Goal: Task Accomplishment & Management: Manage account settings

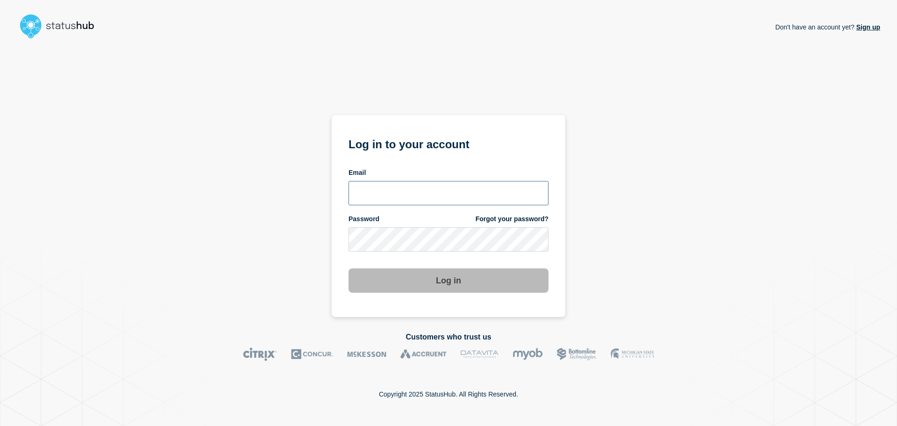
type input "[PERSON_NAME][EMAIL_ADDRESS][PERSON_NAME][DOMAIN_NAME]"
click at [436, 278] on button "Log in" at bounding box center [449, 280] width 200 height 24
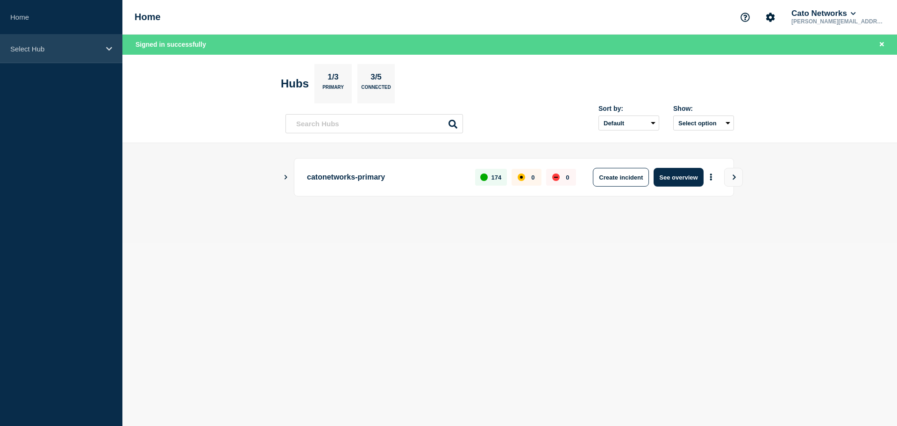
click at [43, 50] on p "Select Hub" at bounding box center [55, 49] width 90 height 8
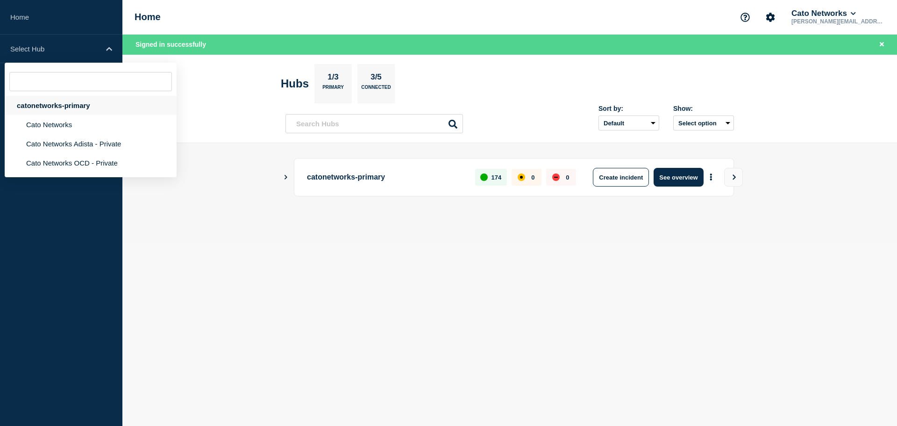
click at [65, 106] on div "catonetworks-primary" at bounding box center [91, 105] width 172 height 19
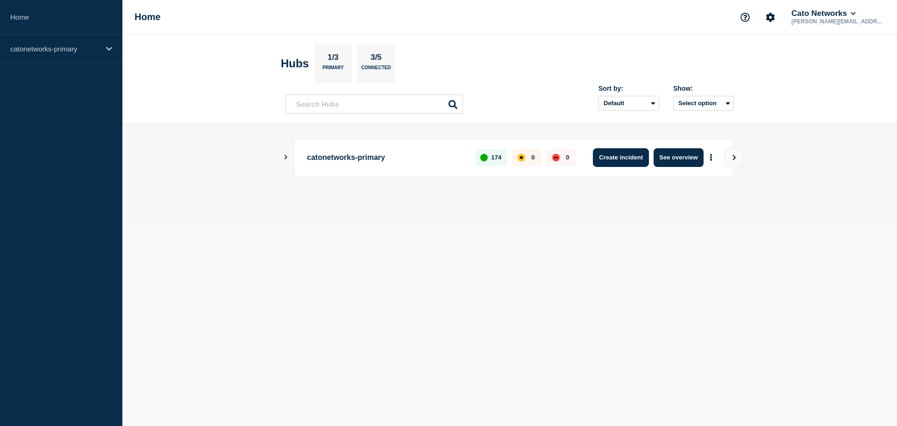
click at [626, 158] on button "Create incident" at bounding box center [621, 157] width 56 height 19
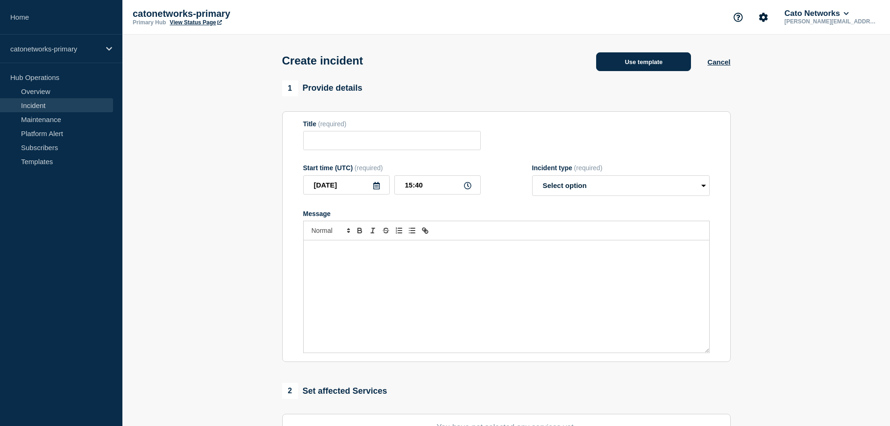
click at [653, 59] on button "Use template" at bounding box center [643, 61] width 95 height 19
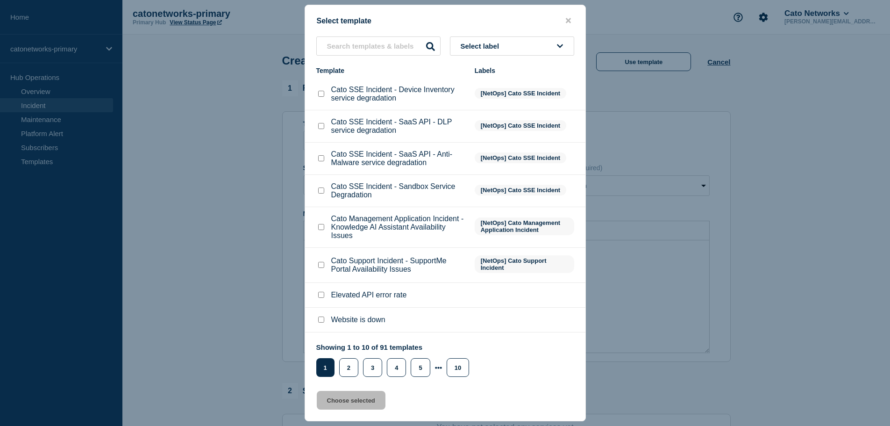
click at [486, 45] on span "Select label" at bounding box center [482, 46] width 43 height 8
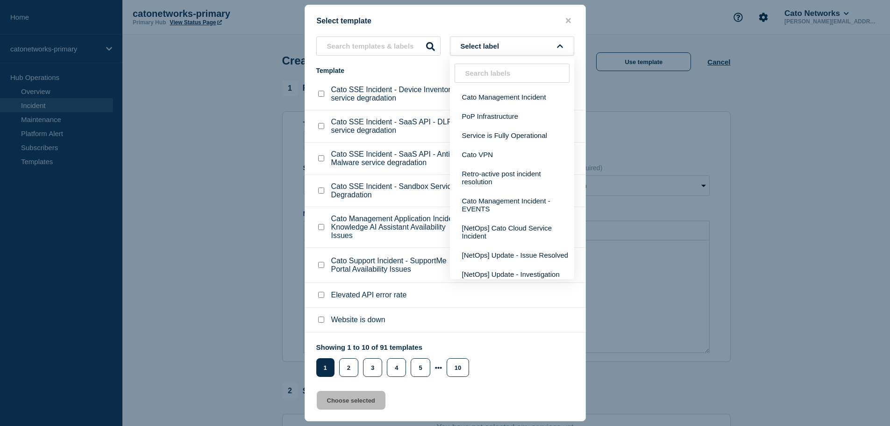
type input "groupe-creo herbalife macouria"
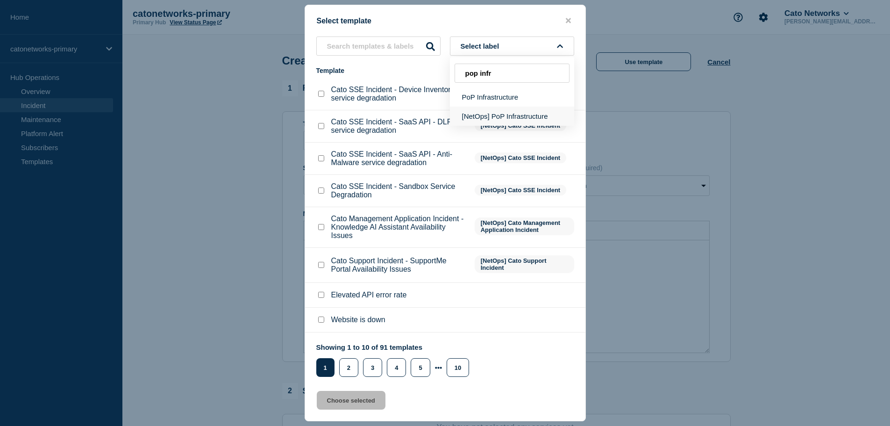
type input "pop infr"
click at [498, 116] on button "[NetOps] PoP Infrastructure" at bounding box center [512, 116] width 124 height 19
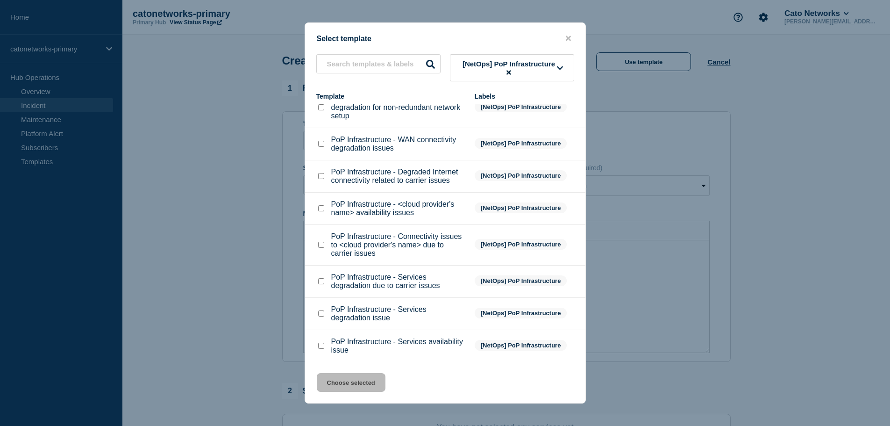
scroll to position [49, 0]
click at [322, 176] on input "PoP Infrastructure - Degraded Internet connectivity related to carrier issues c…" at bounding box center [321, 175] width 6 height 6
checkbox input "true"
click at [351, 384] on button "Choose selected" at bounding box center [351, 382] width 69 height 19
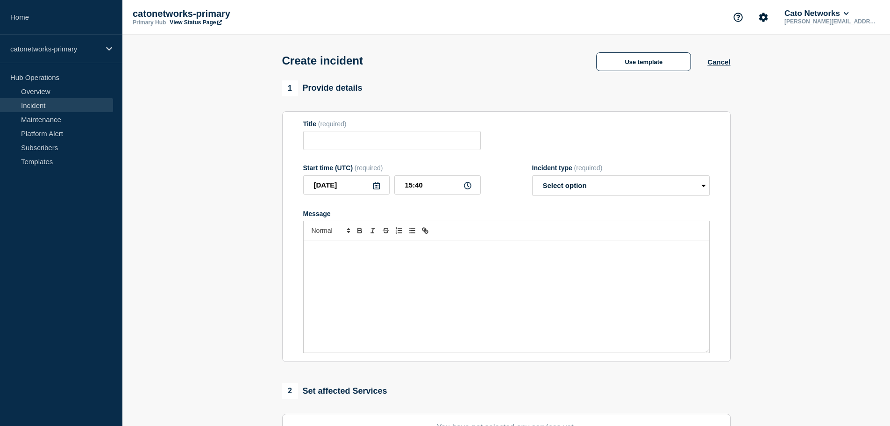
type input "PoP Infrastructure - Degraded Internet connectivity related to carrier issues"
select select "investigating"
radio input "false"
radio input "true"
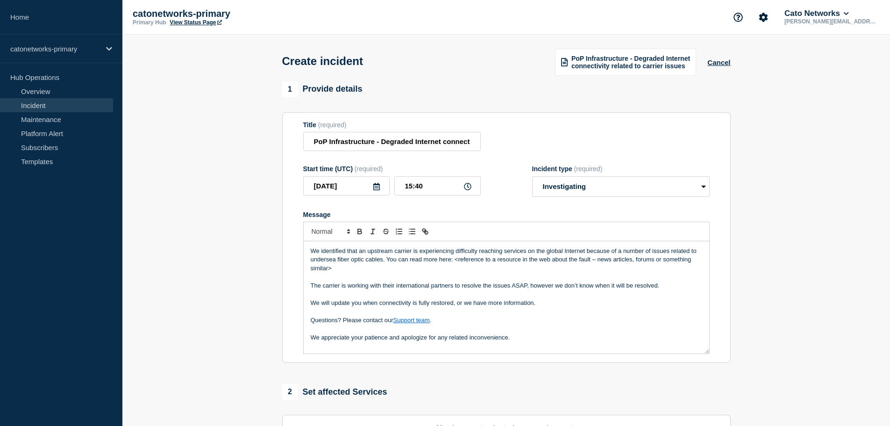
click at [524, 340] on p "We appreciate your patience and apologize for any related inconvenience." at bounding box center [506, 337] width 391 height 8
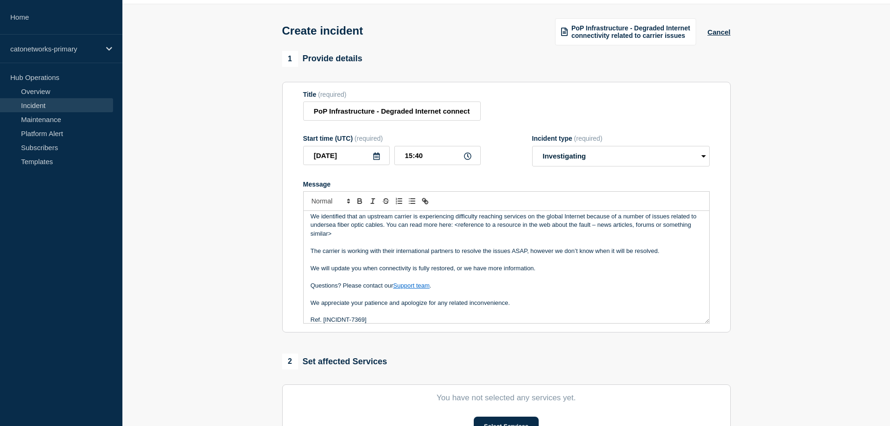
scroll to position [47, 0]
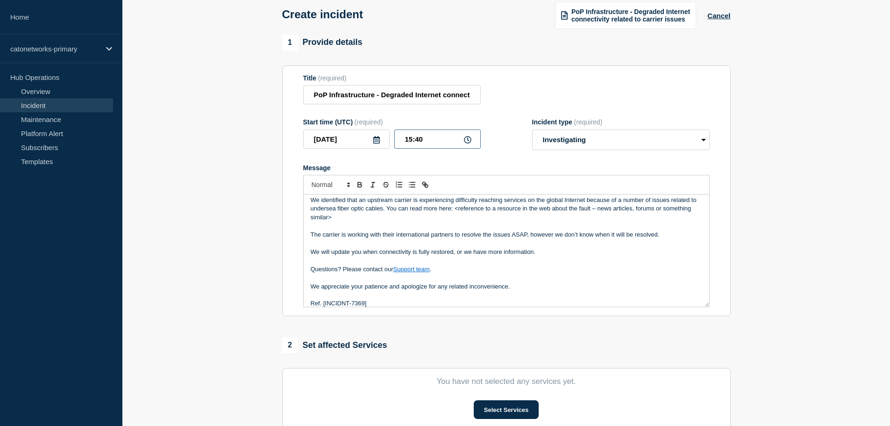
click at [419, 140] on input "15:40" at bounding box center [437, 138] width 86 height 19
drag, startPoint x: 429, startPoint y: 140, endPoint x: 403, endPoint y: 139, distance: 26.2
click at [406, 140] on input "15:40" at bounding box center [437, 138] width 86 height 19
paste input "4"
type input "14:40"
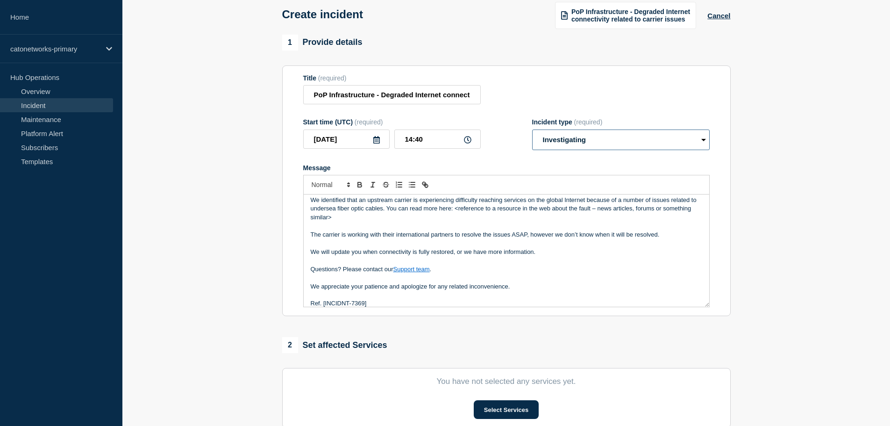
click at [559, 144] on select "Select option Investigating Identified Monitoring" at bounding box center [621, 139] width 178 height 21
click at [532, 130] on select "Select option Investigating Identified Monitoring" at bounding box center [621, 139] width 178 height 21
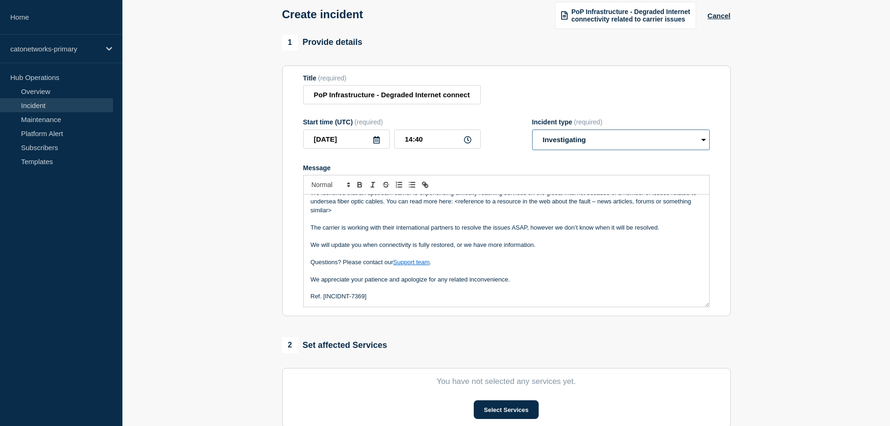
scroll to position [187, 0]
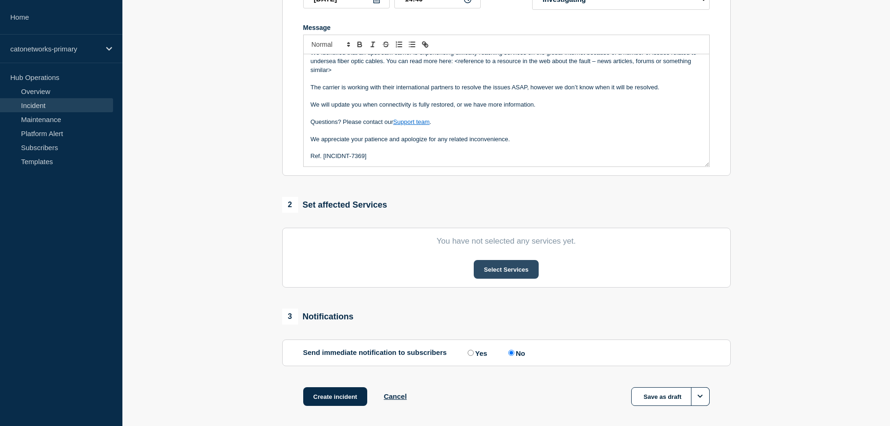
click at [508, 271] on button "Select Services" at bounding box center [506, 269] width 65 height 19
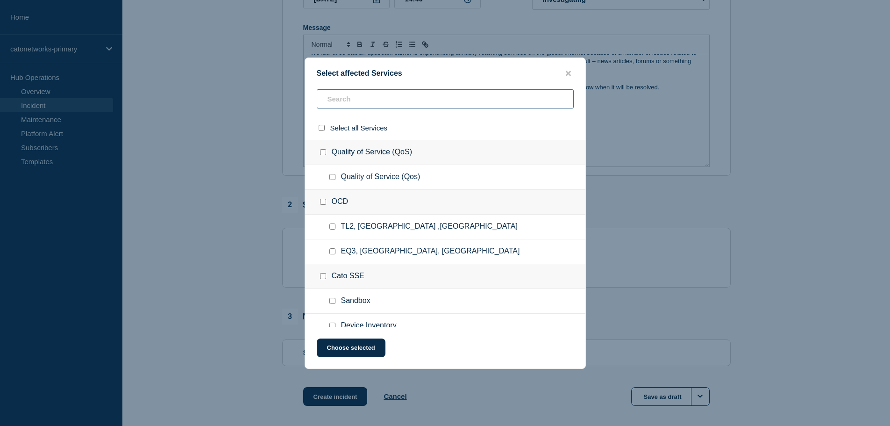
click at [401, 195] on div "Select all Services Quality of Service (QoS) Quality of Service (Qos) OCD TL2, …" at bounding box center [445, 207] width 280 height 237
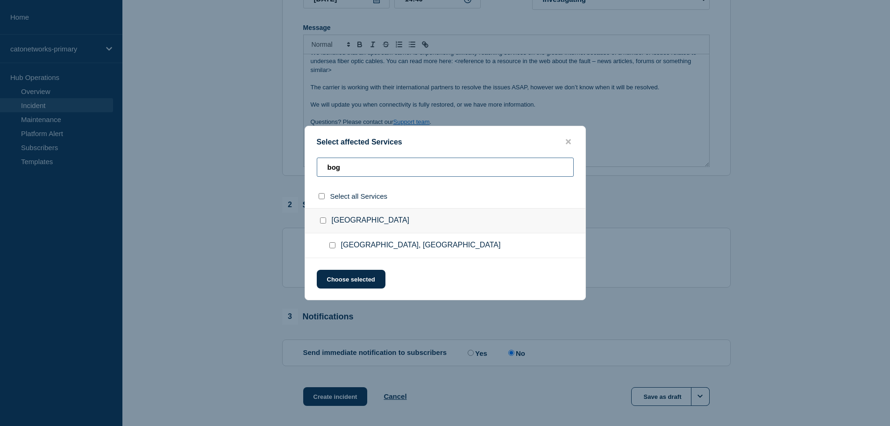
type input "bog"
click at [335, 246] on input "Bogota, Colombia checkbox" at bounding box center [332, 245] width 6 height 6
checkbox input "true"
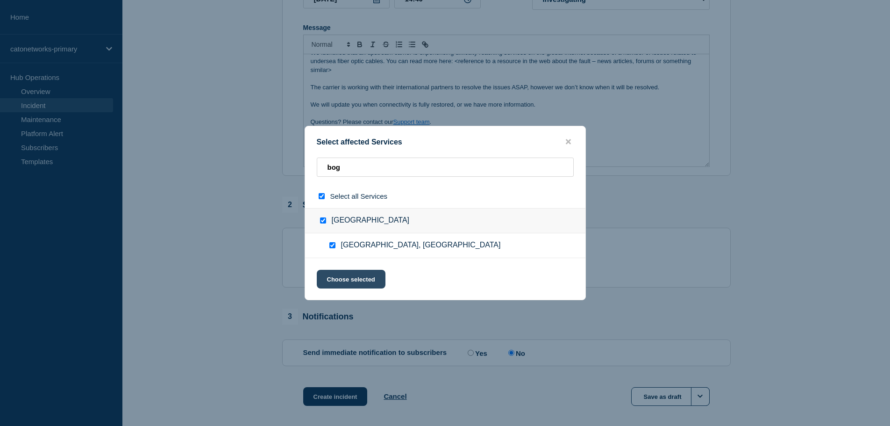
click at [350, 275] on button "Choose selected" at bounding box center [351, 279] width 69 height 19
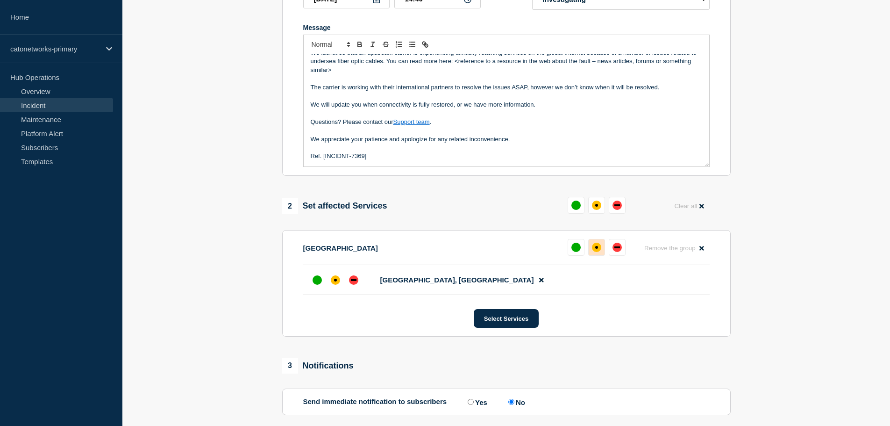
click at [599, 252] on div "affected" at bounding box center [596, 246] width 9 height 9
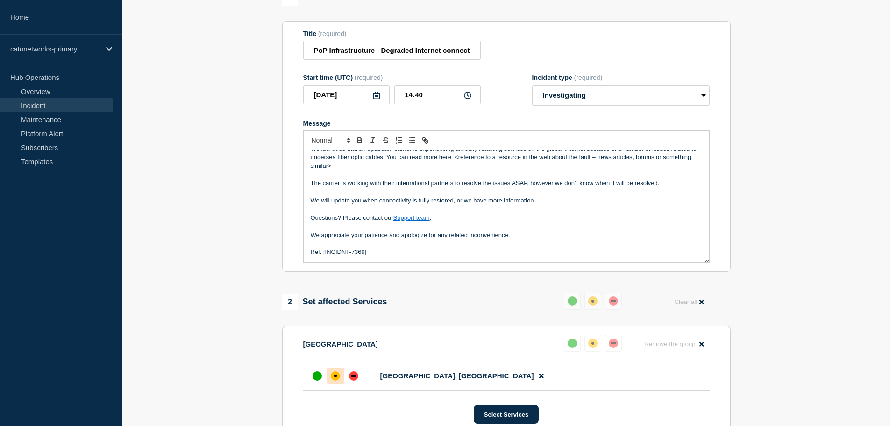
scroll to position [0, 0]
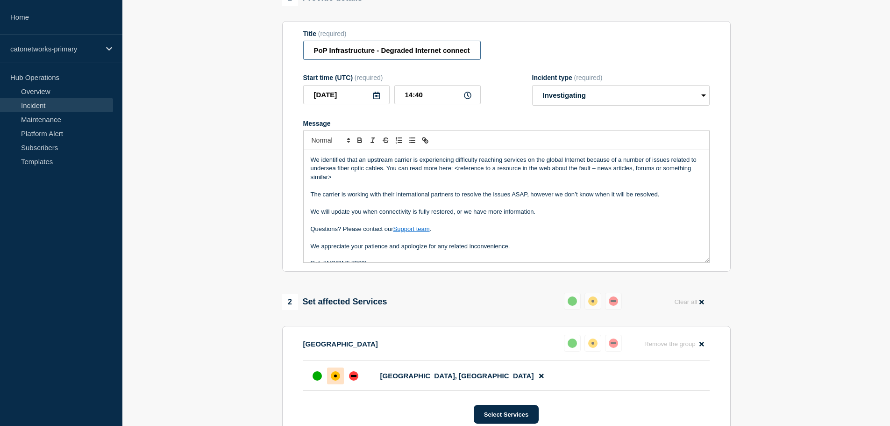
click at [399, 50] on input "PoP Infrastructure - Degraded Internet connectivity related to carrier issues" at bounding box center [392, 50] width 178 height 19
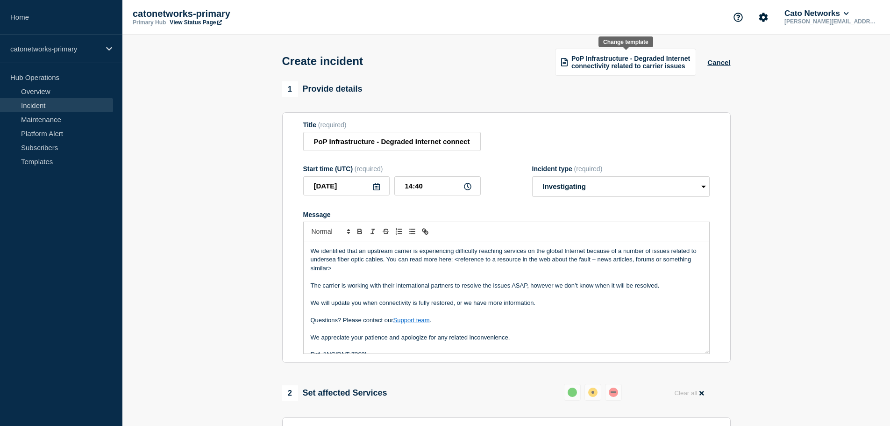
click at [654, 64] on span "PoP Infrastructure - Degraded Internet connectivity related to carrier issues" at bounding box center [630, 62] width 119 height 15
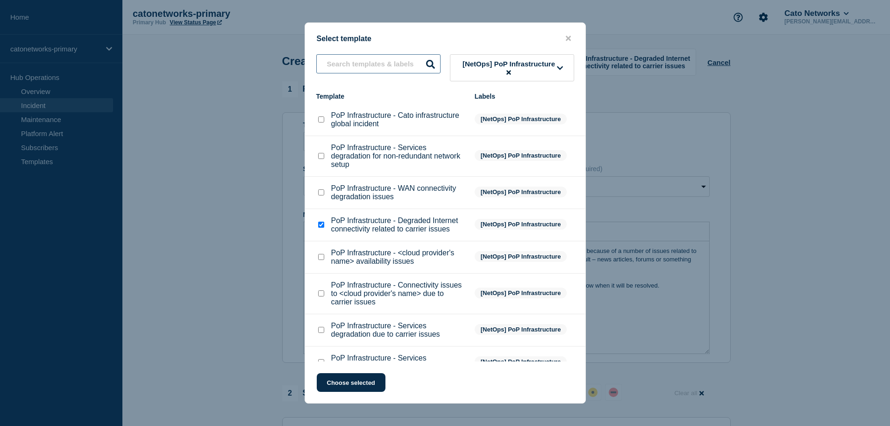
click at [381, 64] on input "text" at bounding box center [378, 63] width 124 height 19
click at [367, 62] on input "text" at bounding box center [378, 63] width 124 height 19
paste input "PoP Infrastructure - Services degradation due to carrier issues"
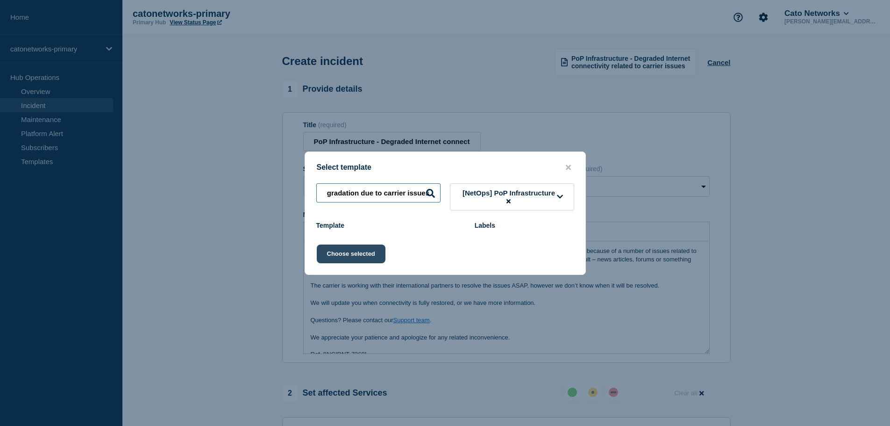
type input "PoP Infrastructure - Services degradation due to carrier issues"
click at [355, 260] on button "Choose selected" at bounding box center [351, 253] width 69 height 19
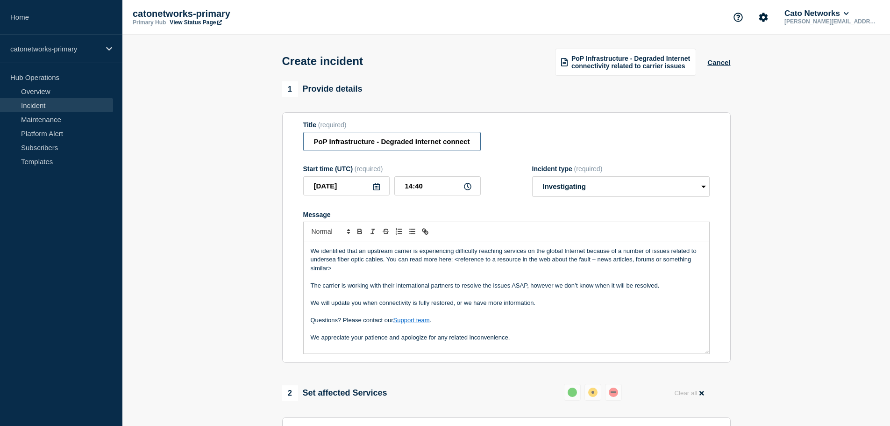
click at [412, 144] on input "PoP Infrastructure - Degraded Internet connectivity related to carrier issues" at bounding box center [392, 141] width 178 height 19
drag, startPoint x: 382, startPoint y: 143, endPoint x: 598, endPoint y: 139, distance: 216.3
click at [598, 139] on div "Title (required) PoP Infrastructure - Degraded Internet connectivity related to…" at bounding box center [506, 136] width 406 height 30
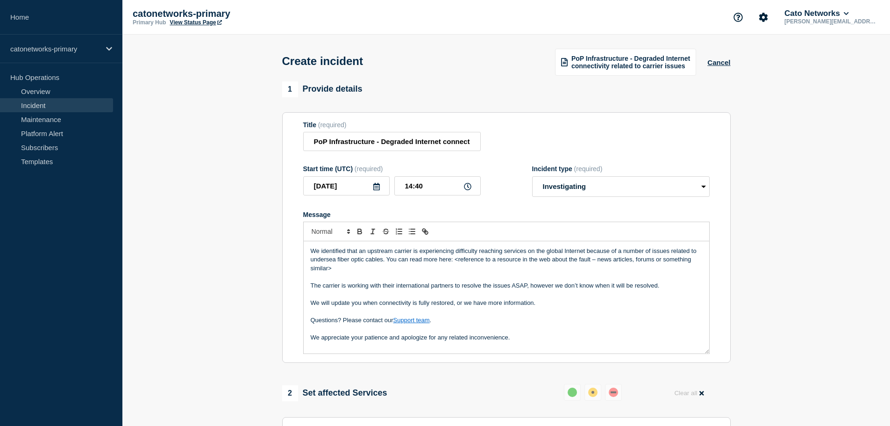
click at [647, 62] on span "PoP Infrastructure - Degraded Internet connectivity related to carrier issues" at bounding box center [630, 62] width 119 height 15
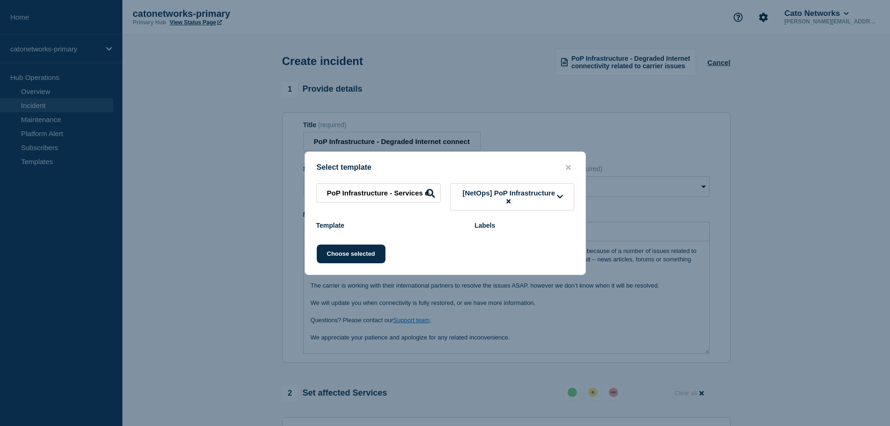
click at [511, 199] on button at bounding box center [509, 201] width 8 height 7
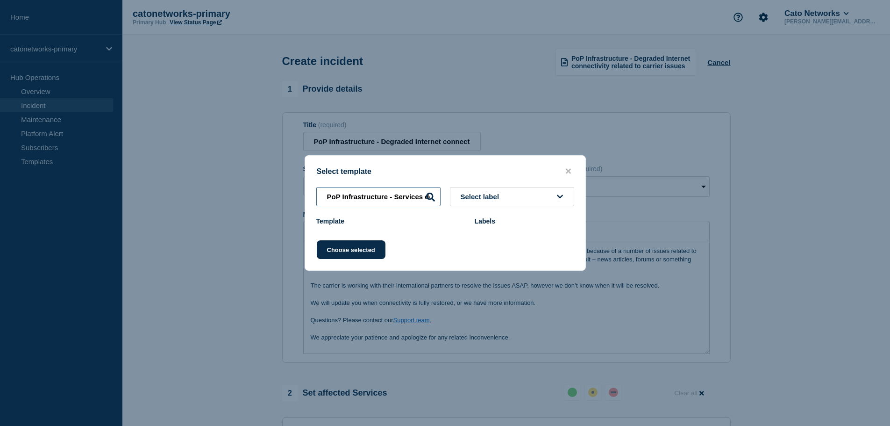
click at [366, 199] on input "PoP Infrastructure - Services degradation due to carrier issues" at bounding box center [378, 196] width 124 height 19
drag, startPoint x: 343, startPoint y: 197, endPoint x: 531, endPoint y: 192, distance: 187.9
click at [531, 192] on div "PoP Infrastructure - Services degradation due to carrier issues Select label" at bounding box center [445, 196] width 280 height 19
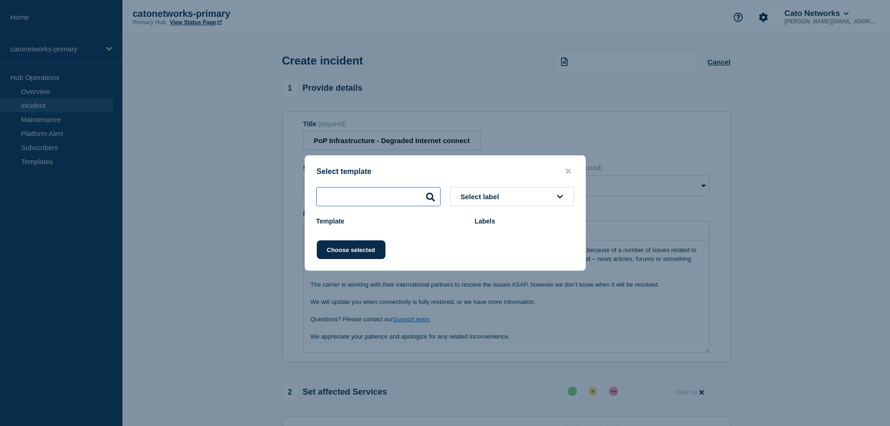
select select "Select option"
radio input "true"
radio input "false"
paste input "PoP Infrastructure - Services degradation due to carrier issues"
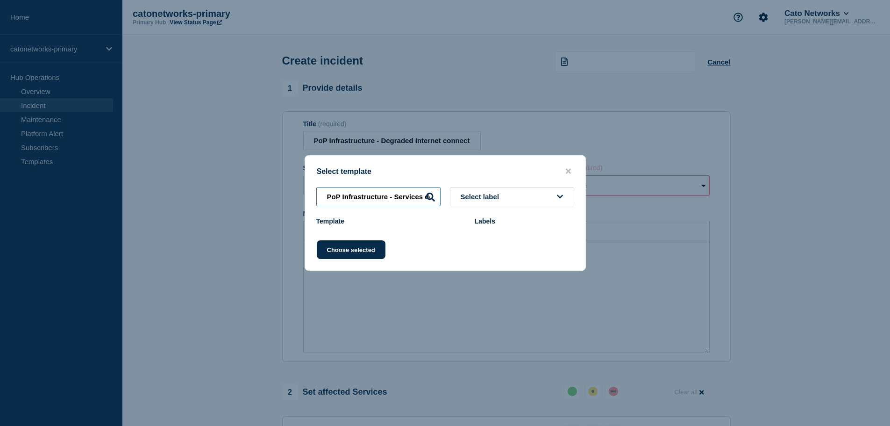
scroll to position [0, 139]
type input "PoP Infrastructure - Services degradation due to carrier issues"
click at [470, 200] on span "Select label" at bounding box center [482, 196] width 43 height 8
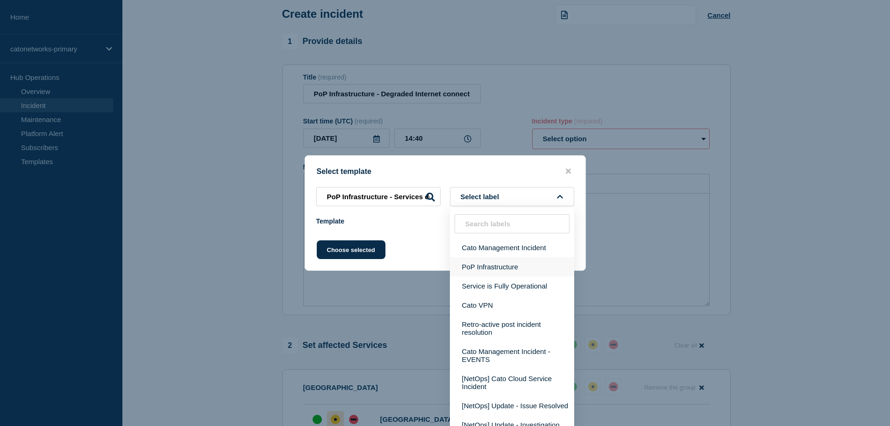
click at [505, 268] on button "PoP Infrastructure" at bounding box center [512, 266] width 124 height 19
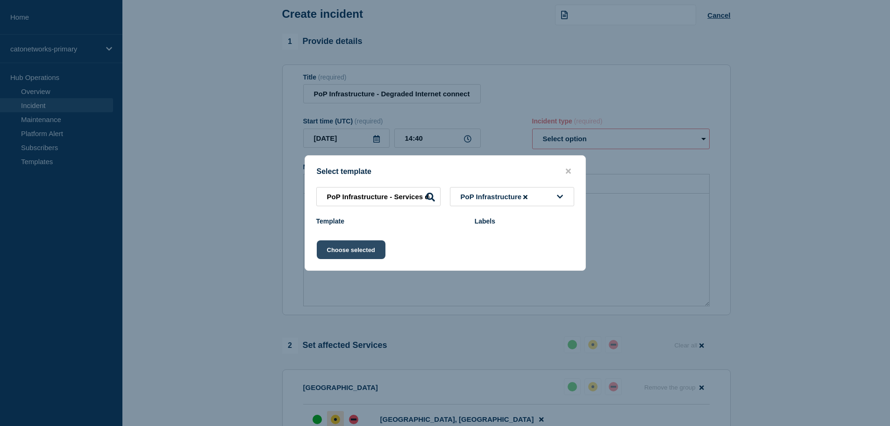
click at [350, 255] on button "Choose selected" at bounding box center [351, 249] width 69 height 19
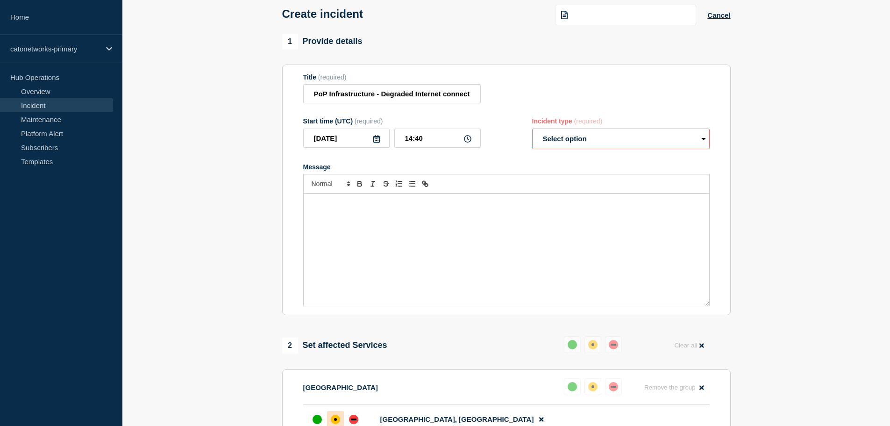
select select "investigating"
radio input "false"
radio input "true"
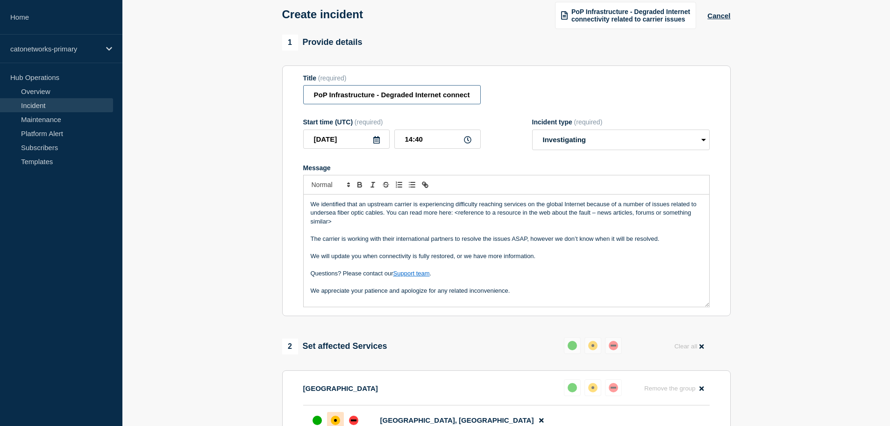
click at [357, 87] on input "PoP Infrastructure - Degraded Internet connectivity related to carrier issues" at bounding box center [392, 94] width 178 height 19
click at [673, 13] on span "PoP Infrastructure - Degraded Internet connectivity related to carrier issues" at bounding box center [630, 15] width 119 height 15
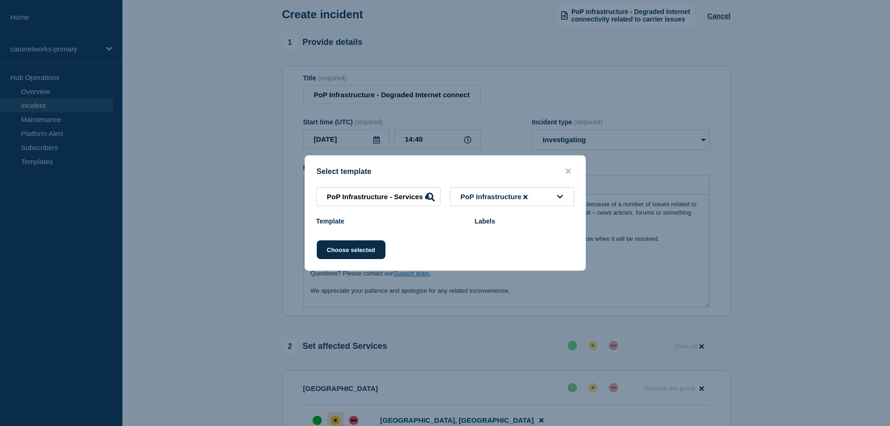
click at [528, 193] on button at bounding box center [525, 196] width 8 height 7
click at [430, 196] on icon at bounding box center [430, 196] width 9 height 9
click at [390, 196] on input "PoP Infrastructure - Services degradation due to carrier issues" at bounding box center [378, 196] width 124 height 19
drag, startPoint x: 358, startPoint y: 197, endPoint x: 581, endPoint y: 191, distance: 222.4
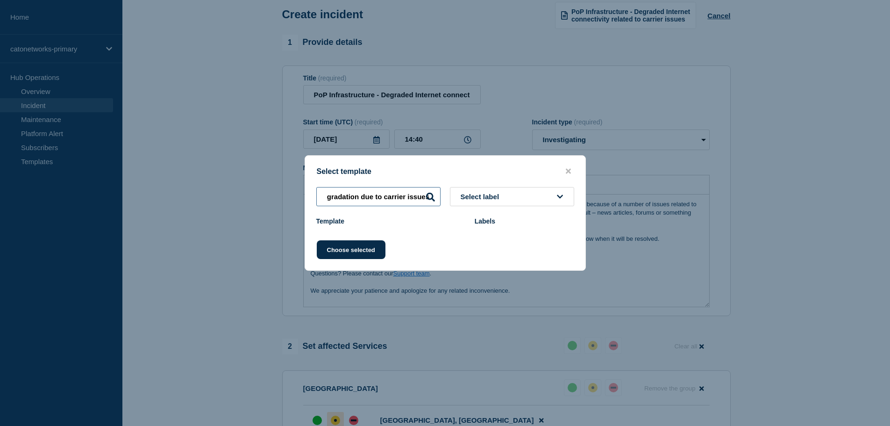
click at [581, 191] on div "PoP Infrastructure - Services degradation due to carrier issues Select label" at bounding box center [445, 196] width 280 height 19
select select "Select option"
radio input "true"
radio input "false"
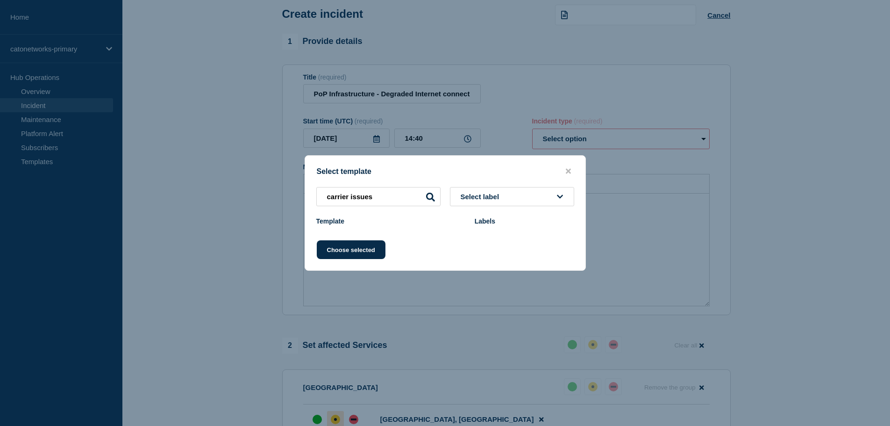
click at [430, 196] on icon at bounding box center [430, 196] width 9 height 9
click at [429, 197] on icon at bounding box center [430, 196] width 9 height 9
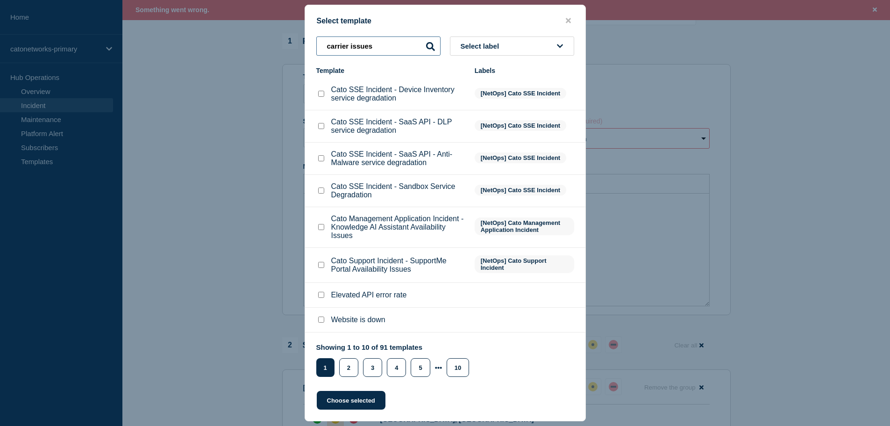
drag, startPoint x: 379, startPoint y: 51, endPoint x: 326, endPoint y: 46, distance: 53.6
click at [326, 46] on input "carrier issues" at bounding box center [378, 45] width 124 height 19
paste input "PoP Infrastructure - Services degradation due to"
click at [429, 46] on icon at bounding box center [430, 46] width 9 height 9
click at [343, 46] on input "PoP Infrastructure - Services degradation due to carrier issues" at bounding box center [378, 45] width 124 height 19
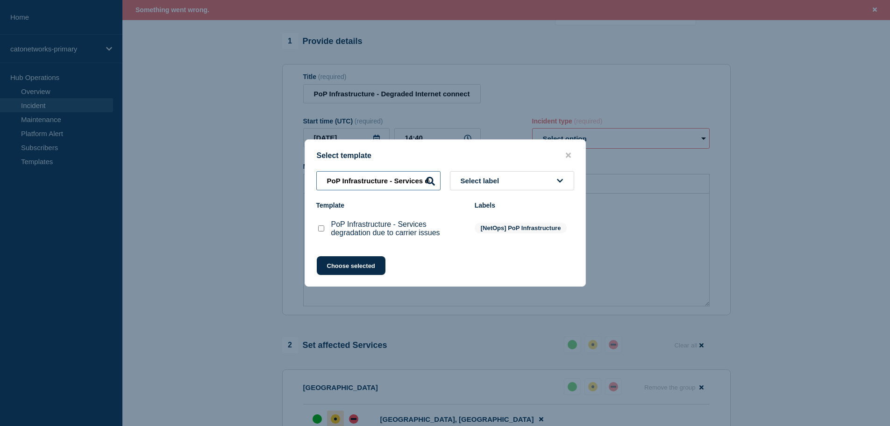
type input "PoP Infrastructure - Services degradation due to carrier issues"
click at [321, 229] on input "PoP Infrastructure - Services degradation due to carrier issues checkbox" at bounding box center [321, 228] width 6 height 6
checkbox input "true"
click at [340, 263] on button "Choose selected" at bounding box center [351, 265] width 69 height 19
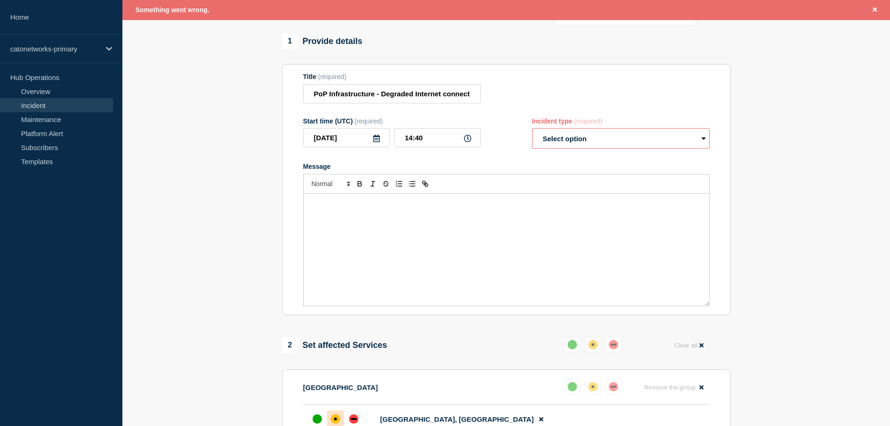
select select "investigating"
radio input "false"
radio input "true"
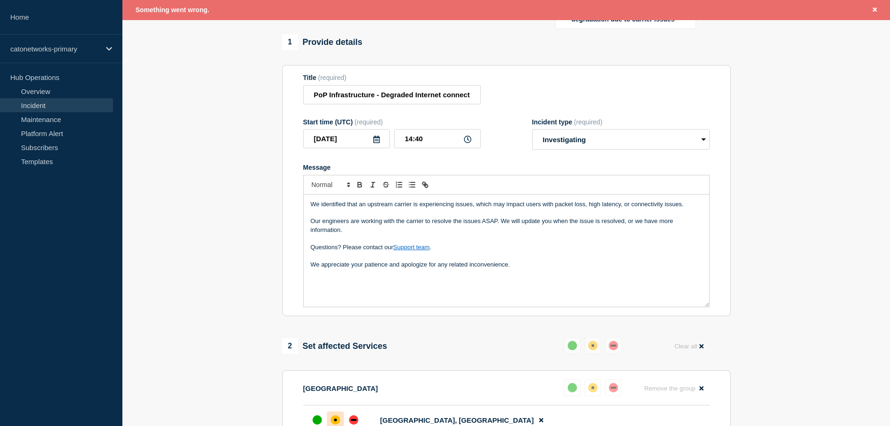
click at [519, 265] on p "We appreciate your patience and apologize for any related inconvenience." at bounding box center [506, 264] width 391 height 8
click at [323, 280] on div "We identified that an upstream carrier is experiencing issues, which may impact…" at bounding box center [507, 250] width 406 height 112
click at [569, 144] on select "Select option Investigating Identified Monitoring" at bounding box center [621, 139] width 178 height 21
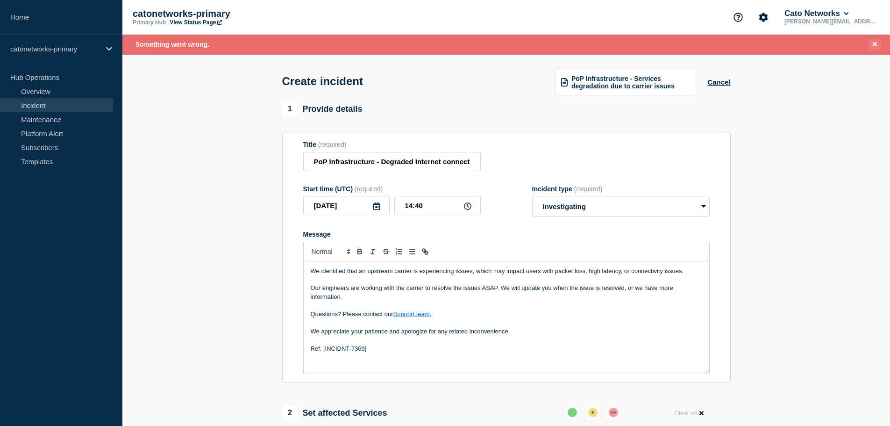
click at [870, 45] on button "Close banner" at bounding box center [875, 44] width 12 height 11
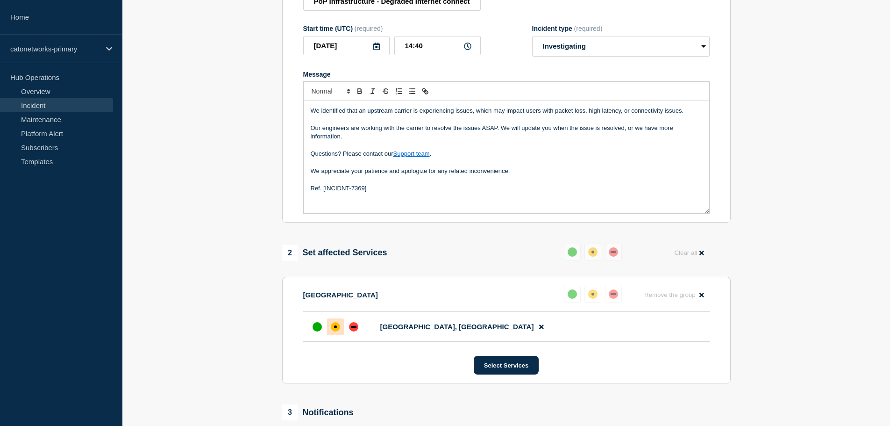
scroll to position [93, 0]
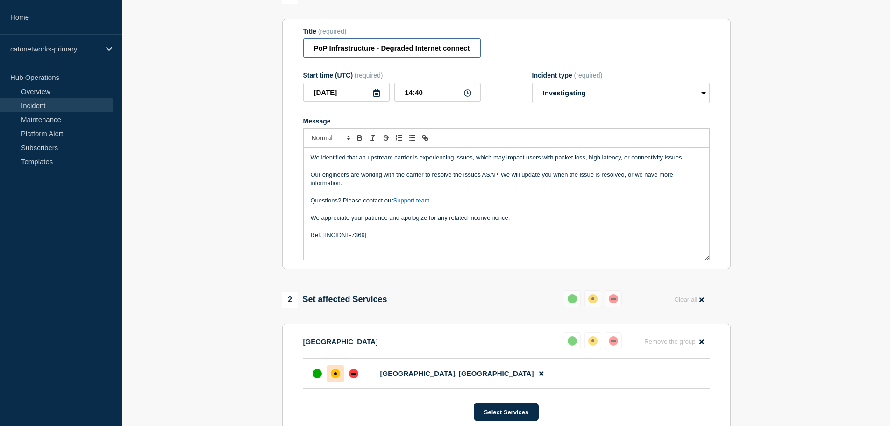
click at [422, 57] on input "PoP Infrastructure - Degraded Internet connectivity related to carrier issues" at bounding box center [392, 47] width 178 height 19
drag, startPoint x: 402, startPoint y: 50, endPoint x: 652, endPoint y: 56, distance: 250.5
click at [652, 56] on div "Title (required) PoP Infrastructure - Degraded Internet connectivity related to…" at bounding box center [506, 43] width 406 height 30
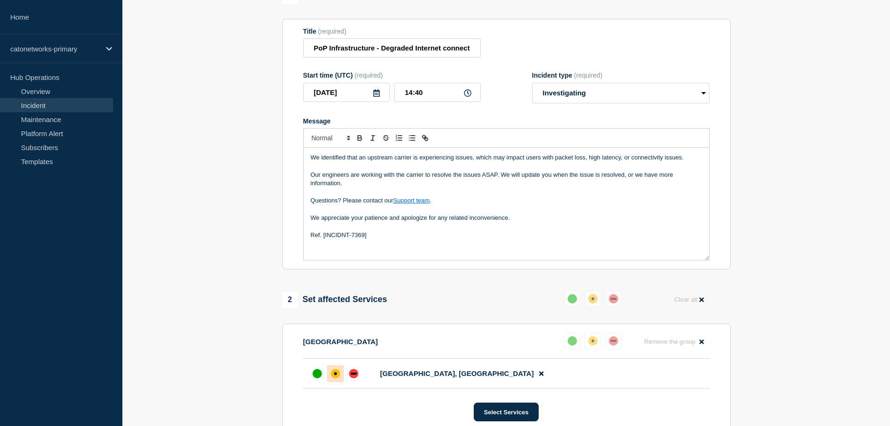
click at [494, 172] on p "Our engineers are working with the carrier to resolve the issues ASAP. We will …" at bounding box center [506, 179] width 391 height 17
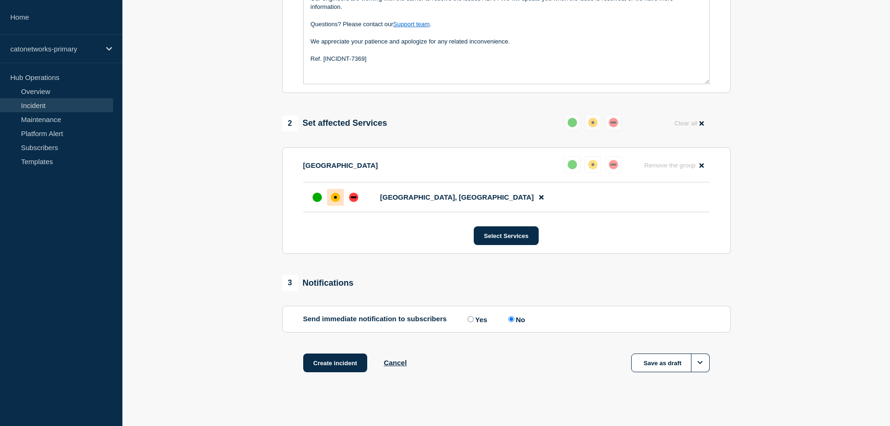
scroll to position [278, 0]
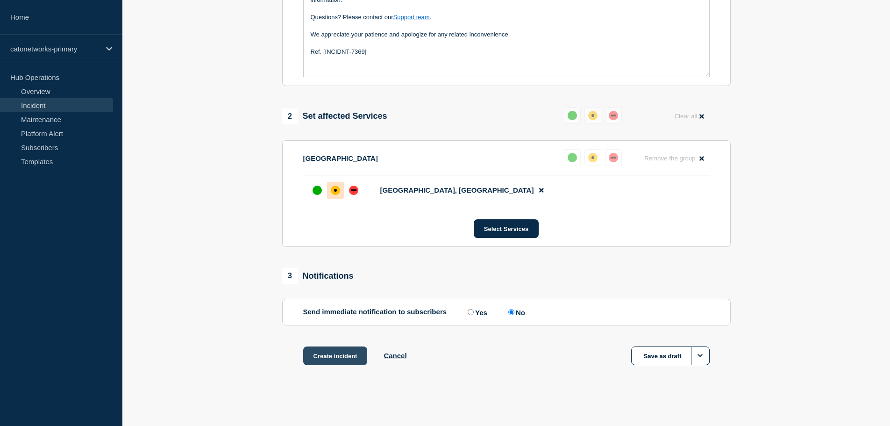
click at [337, 360] on button "Create incident" at bounding box center [335, 355] width 64 height 19
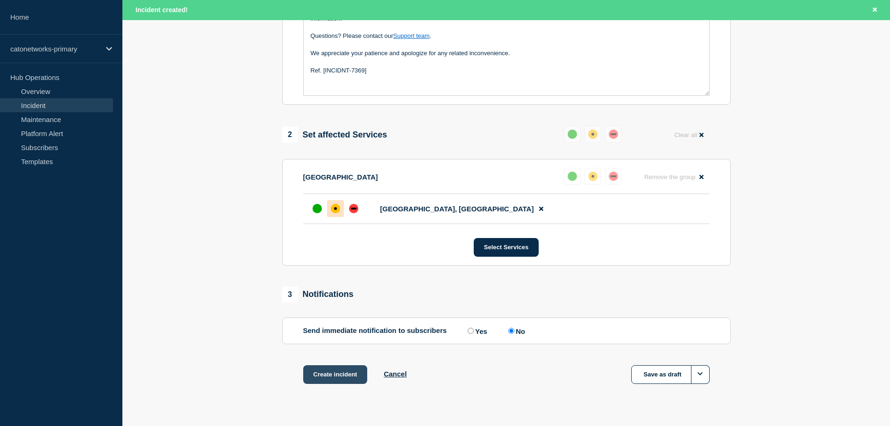
scroll to position [298, 0]
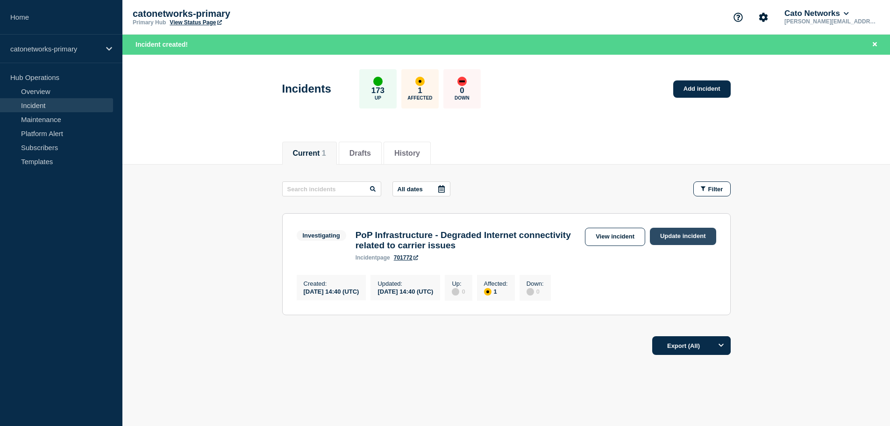
click at [669, 237] on link "Update incident" at bounding box center [683, 236] width 66 height 17
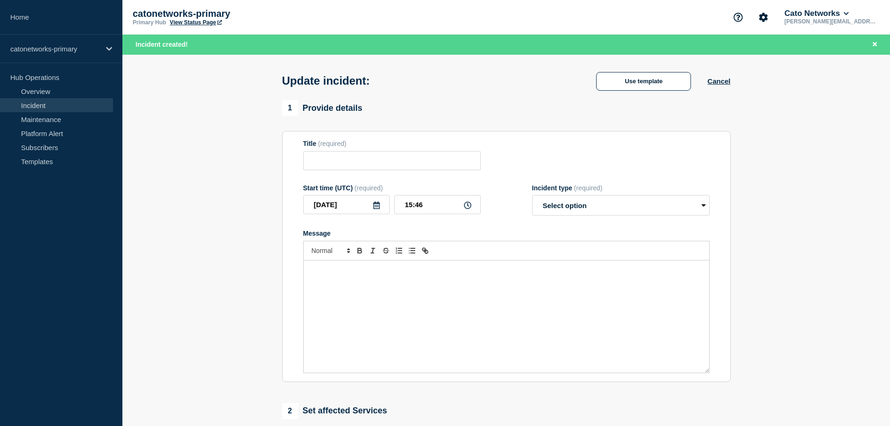
type input "PoP Infrastructure - Degraded Internet connectivity related to carrier issues"
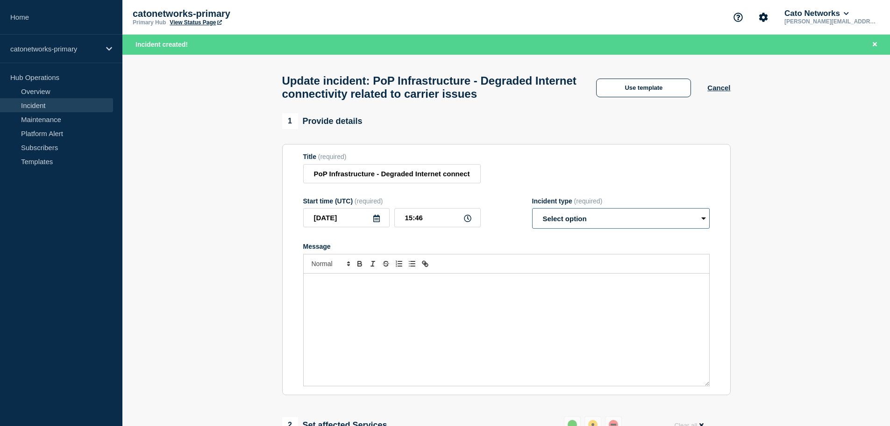
click at [578, 224] on select "Select option Investigating Identified Monitoring Resolved" at bounding box center [621, 218] width 178 height 21
select select "identified"
click at [532, 213] on select "Select option Investigating Identified Monitoring Resolved" at bounding box center [621, 218] width 178 height 21
click at [439, 306] on div "Message" at bounding box center [507, 329] width 406 height 112
click at [423, 227] on input "15:46" at bounding box center [437, 217] width 86 height 19
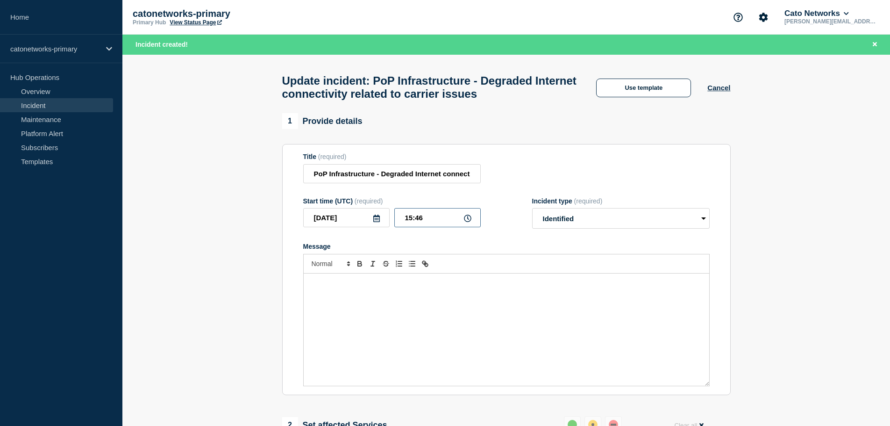
click at [436, 220] on input "15:46" at bounding box center [437, 217] width 86 height 19
type input "15:00"
click at [450, 348] on div "Message" at bounding box center [507, 329] width 406 height 112
click at [422, 178] on input "PoP Infrastructure - Degraded Internet connectivity related to carrier issues" at bounding box center [392, 173] width 178 height 19
click at [667, 93] on button "Use template" at bounding box center [643, 87] width 95 height 19
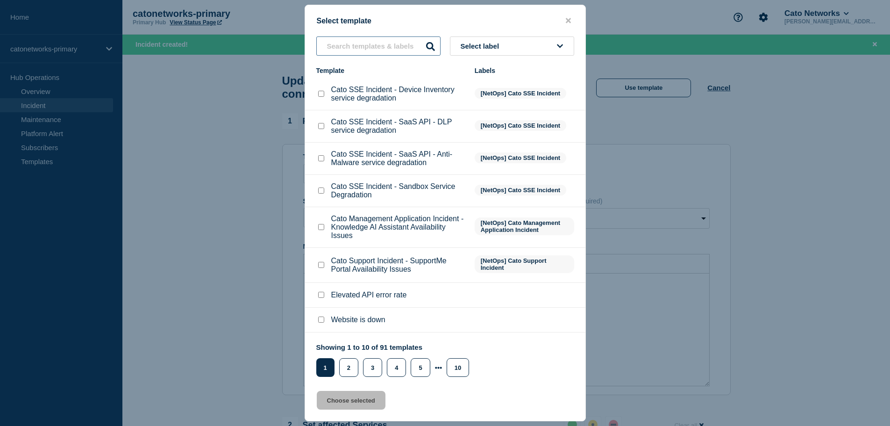
click at [370, 50] on input "text" at bounding box center [378, 45] width 124 height 19
click at [343, 42] on input "text" at bounding box center [378, 45] width 124 height 19
click at [330, 43] on input "text" at bounding box center [378, 45] width 124 height 19
paste input "PoP Infrastructure - Services degradation due to carrier issues"
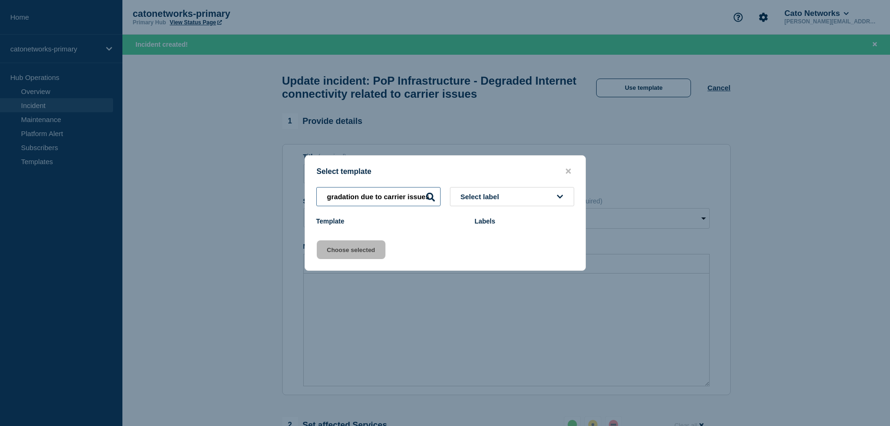
click at [372, 196] on input "PoP Infrastructure - Services degradation due to carrier issues" at bounding box center [378, 196] width 124 height 19
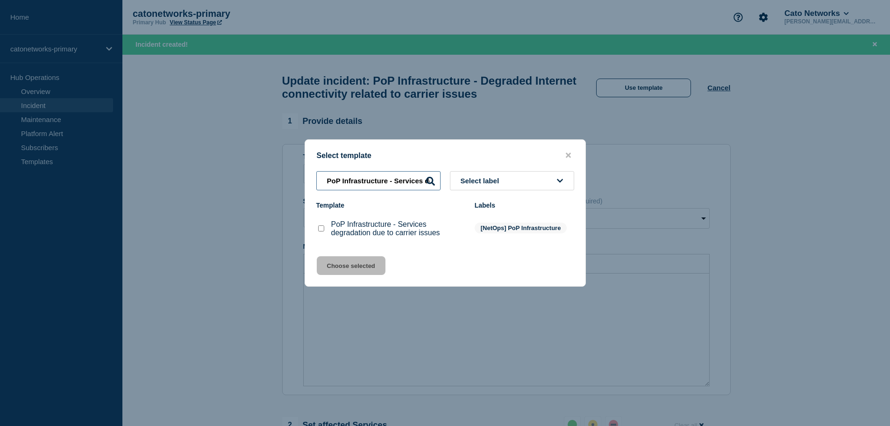
type input "PoP Infrastructure - Services degradation due to carrier issues"
click at [321, 230] on input "PoP Infrastructure - Services degradation due to carrier issues checkbox" at bounding box center [321, 228] width 6 height 6
checkbox input "true"
click at [356, 267] on button "Choose selected" at bounding box center [351, 265] width 69 height 19
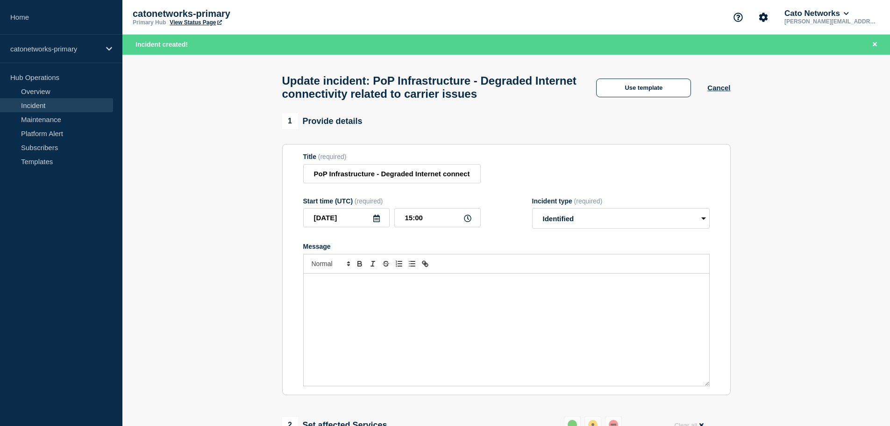
select select "investigating"
radio input "false"
radio input "true"
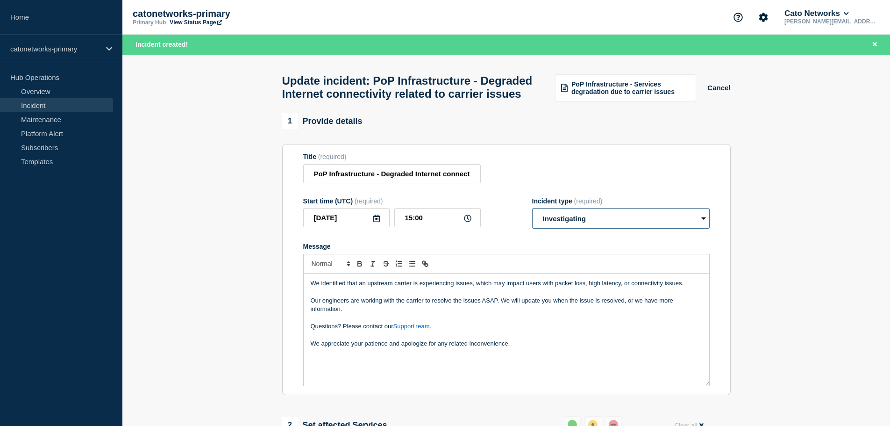
click at [580, 228] on select "Select option Investigating Identified Monitoring Resolved" at bounding box center [621, 218] width 178 height 21
select select "identified"
click at [532, 228] on select "Select option Investigating Identified Monitoring Resolved" at bounding box center [621, 218] width 178 height 21
click at [402, 313] on p "Our engineers are working with the carrier to resolve the issues ASAP. We will …" at bounding box center [506, 304] width 391 height 17
click at [520, 348] on p "We appreciate your patience and apologize for any related inconvenience." at bounding box center [506, 343] width 391 height 8
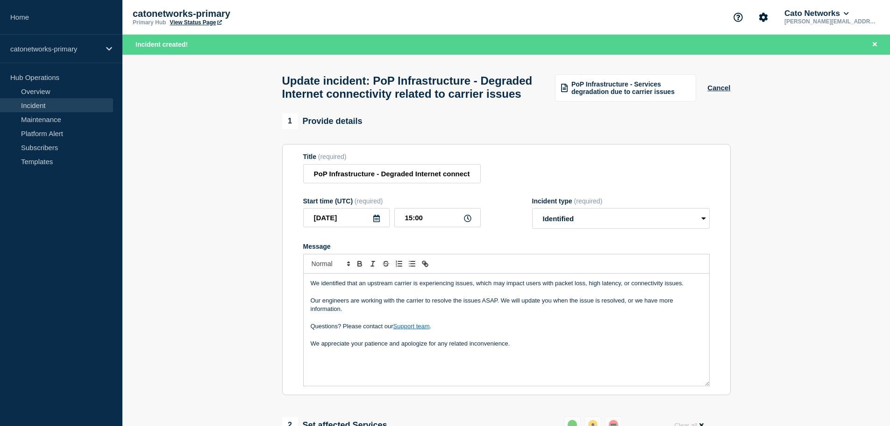
click at [335, 365] on p "Message" at bounding box center [506, 360] width 391 height 8
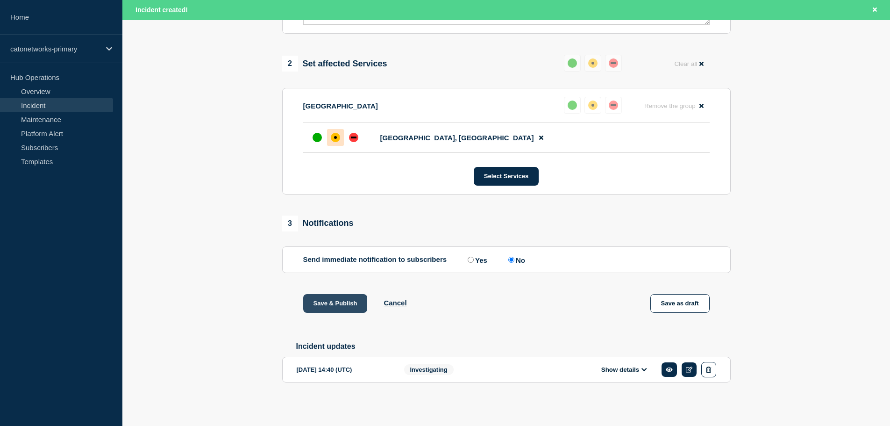
scroll to position [384, 0]
click at [343, 301] on button "Save & Publish" at bounding box center [335, 303] width 64 height 19
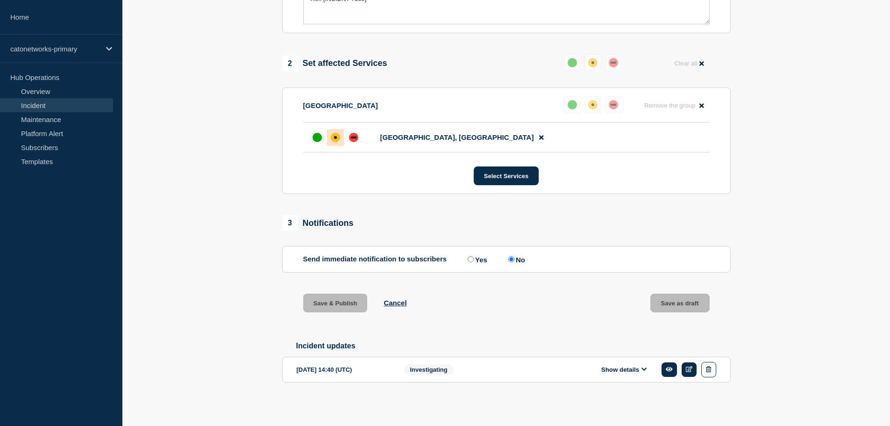
scroll to position [363, 0]
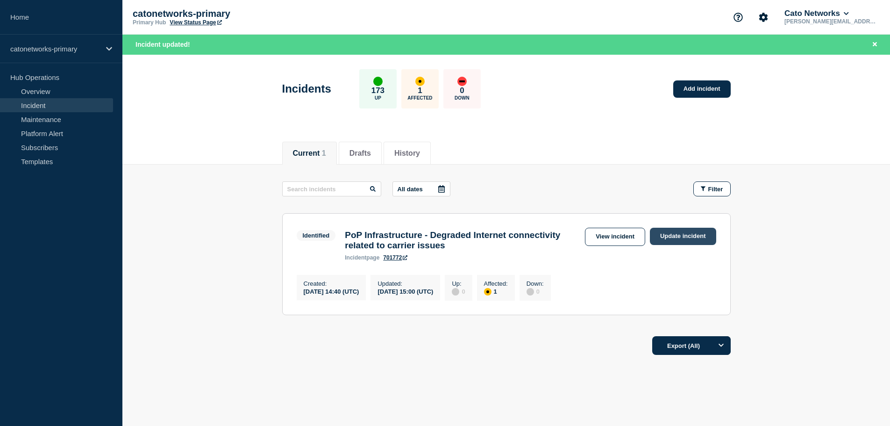
click at [688, 235] on link "Update incident" at bounding box center [683, 236] width 66 height 17
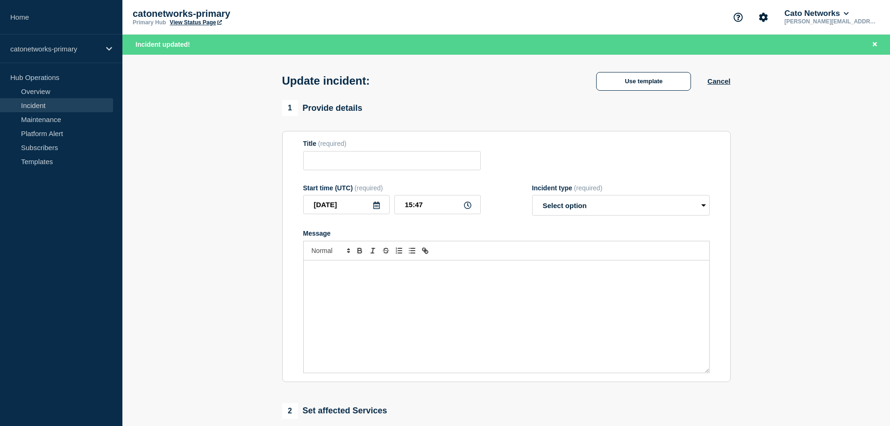
type input "PoP Infrastructure - Degraded Internet connectivity related to carrier issues"
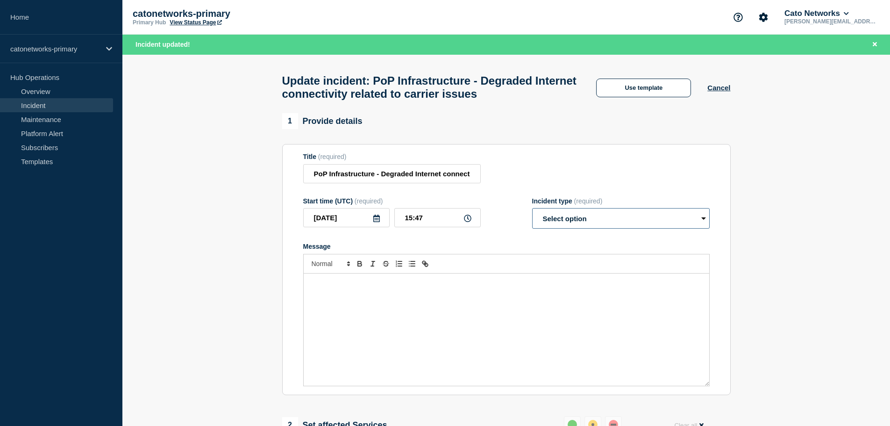
click at [574, 221] on select "Select option Investigating Identified Monitoring Resolved" at bounding box center [621, 218] width 178 height 21
select select "monitoring"
click at [532, 213] on select "Select option Investigating Identified Monitoring Resolved" at bounding box center [621, 218] width 178 height 21
click at [494, 308] on div "Message" at bounding box center [507, 329] width 406 height 112
click at [412, 181] on input "PoP Infrastructure - Degraded Internet connectivity related to carrier issues" at bounding box center [392, 173] width 178 height 19
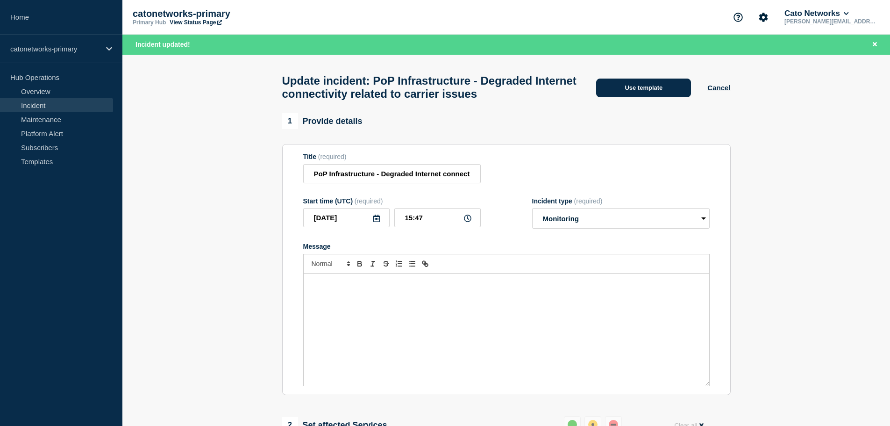
click at [644, 88] on button "Use template" at bounding box center [643, 87] width 95 height 19
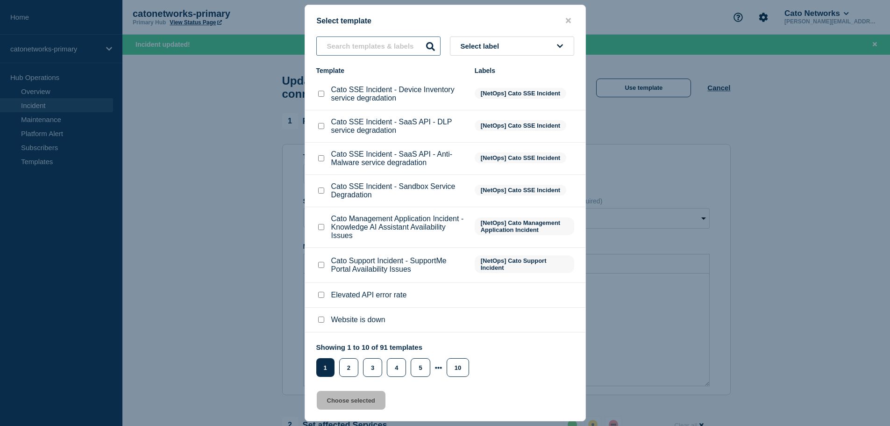
click at [362, 46] on input "text" at bounding box center [378, 45] width 124 height 19
paste input "Ref. [INCIDNT-7369]"
type input "Ref. [INCIDNT-7369]"
click at [354, 46] on input "text" at bounding box center [378, 45] width 124 height 19
paste input "PoP Infrastructure - Services degradation due to carrier issues"
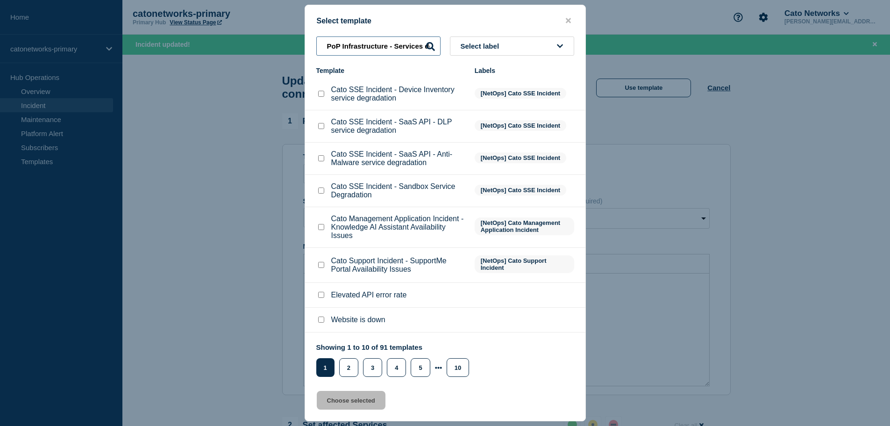
scroll to position [0, 106]
type input "PoP Infrastructure - Services degradation due to carrier issues"
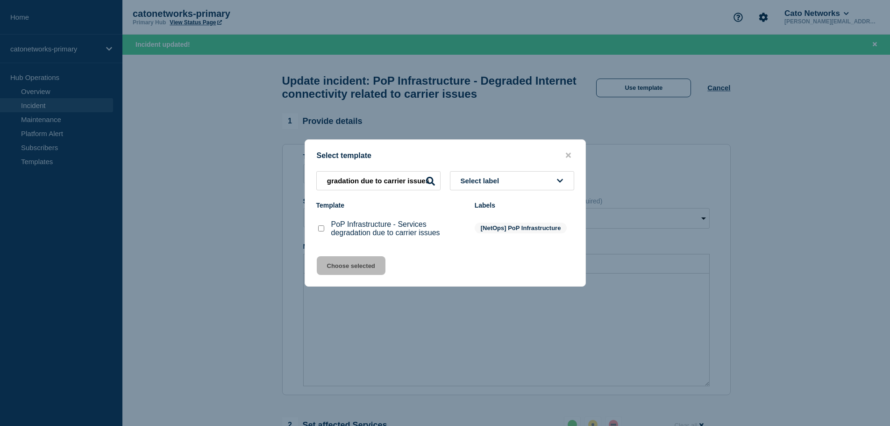
scroll to position [0, 0]
click at [434, 46] on div at bounding box center [445, 213] width 890 height 426
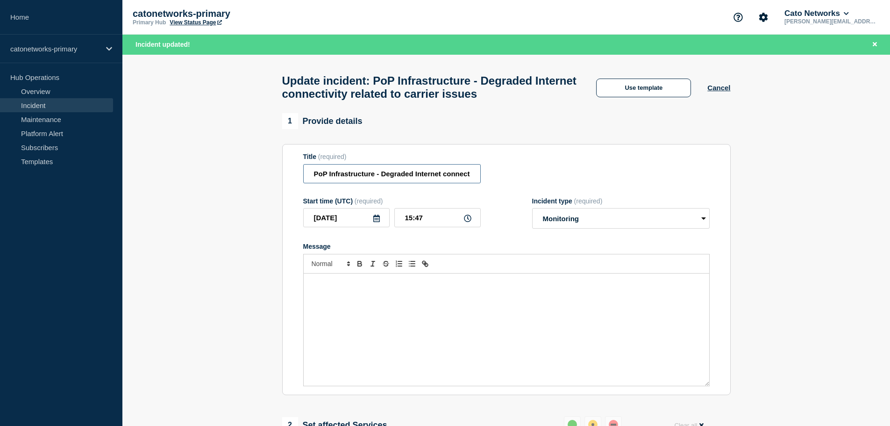
click at [441, 181] on input "PoP Infrastructure - Degraded Internet connectivity related to carrier issues" at bounding box center [392, 173] width 178 height 19
click at [593, 227] on select "Select option Investigating Identified Monitoring Resolved" at bounding box center [621, 218] width 178 height 21
click at [532, 213] on select "Select option Investigating Identified Monitoring Resolved" at bounding box center [621, 218] width 178 height 21
click at [423, 174] on input "PoP Infrastructure - Degraded Internet connectivity related to carrier issues" at bounding box center [392, 173] width 178 height 19
click at [611, 90] on button "Use template" at bounding box center [643, 87] width 95 height 19
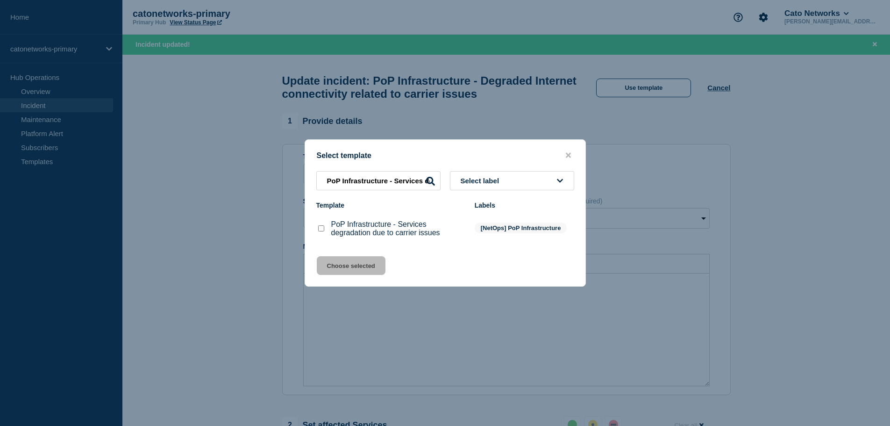
click at [322, 231] on input "PoP Infrastructure - Services degradation due to carrier issues checkbox" at bounding box center [321, 228] width 6 height 6
checkbox input "true"
click at [343, 270] on button "Choose selected" at bounding box center [351, 265] width 69 height 19
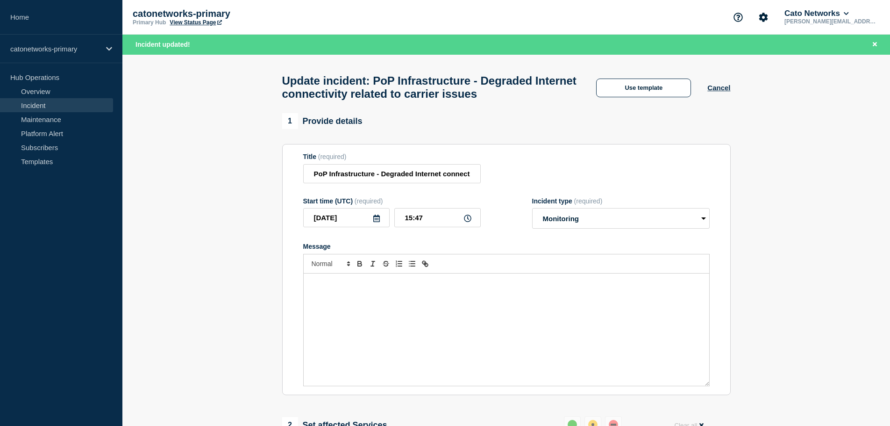
select select "investigating"
radio input "false"
radio input "true"
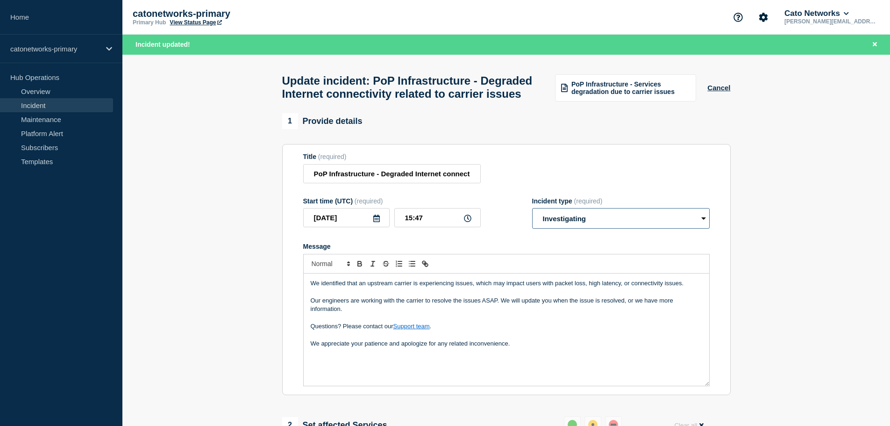
click at [569, 228] on select "Select option Investigating Identified Monitoring Resolved" at bounding box center [621, 218] width 178 height 21
select select "monitoring"
click at [532, 228] on select "Select option Investigating Identified Monitoring Resolved" at bounding box center [621, 218] width 178 height 21
click at [391, 287] on p "We identified that an upstream carrier is experiencing issues, which may impact…" at bounding box center [506, 283] width 391 height 8
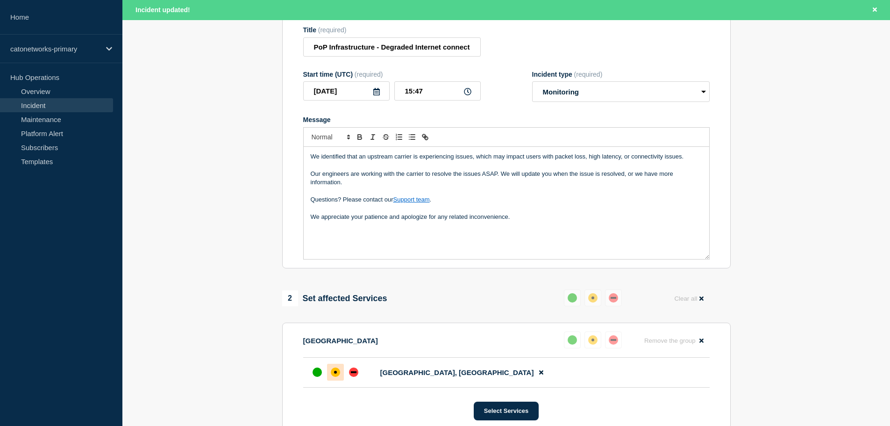
scroll to position [140, 0]
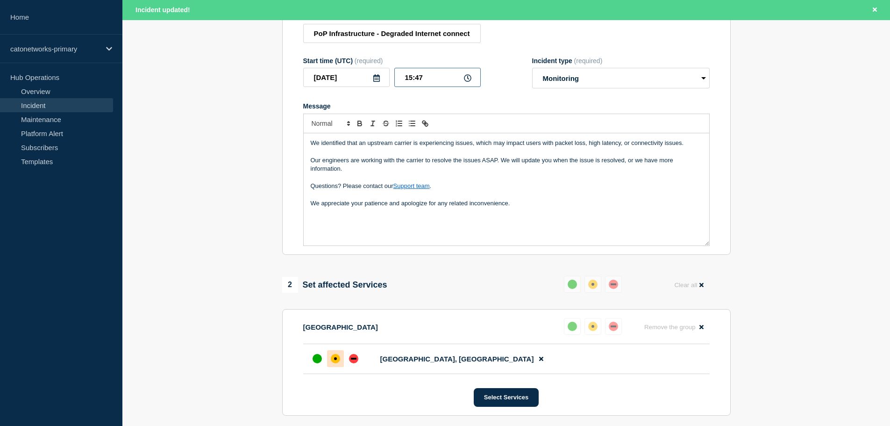
click at [435, 87] on input "15:47" at bounding box center [437, 77] width 86 height 19
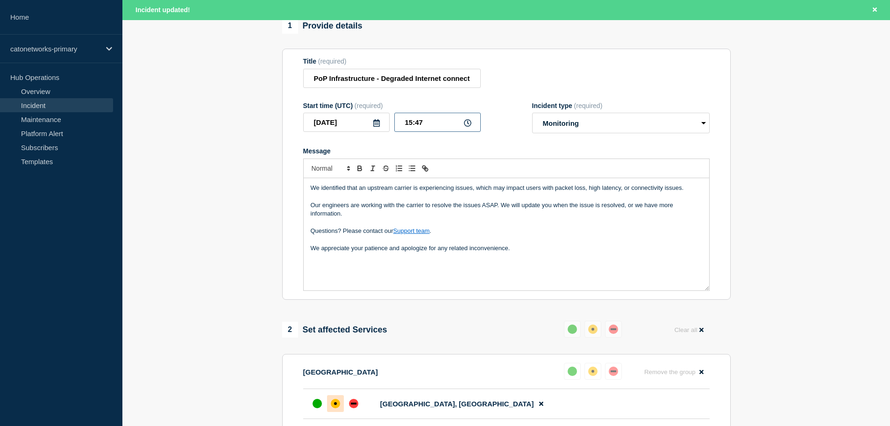
scroll to position [47, 0]
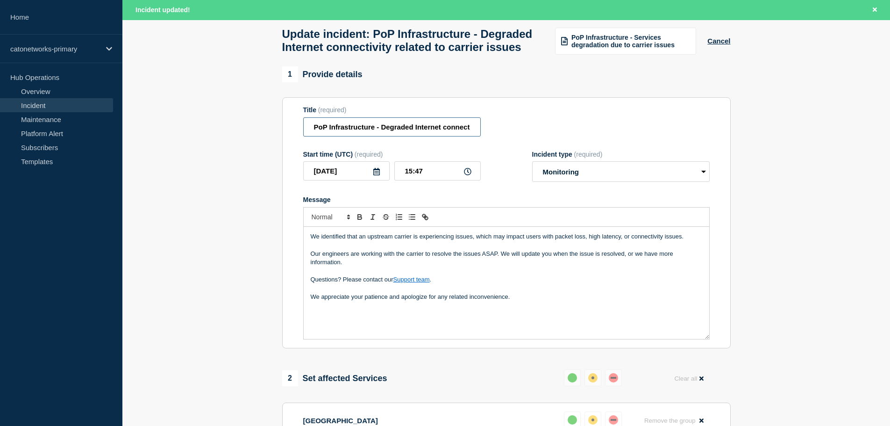
click at [419, 136] on input "PoP Infrastructure - Degraded Internet connectivity related to carrier issues" at bounding box center [392, 126] width 178 height 19
drag, startPoint x: 308, startPoint y: 146, endPoint x: 612, endPoint y: 145, distance: 304.6
click at [612, 136] on div "Title (required) PoP Infrastructure - Degraded Internet connectivity related to…" at bounding box center [506, 121] width 406 height 30
click at [603, 49] on span "PoP Infrastructure - Services degradation due to carrier issues" at bounding box center [630, 41] width 119 height 15
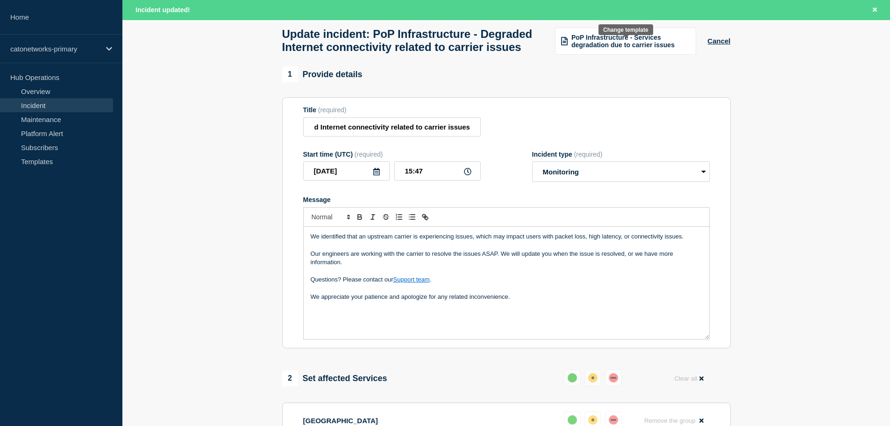
scroll to position [0, 0]
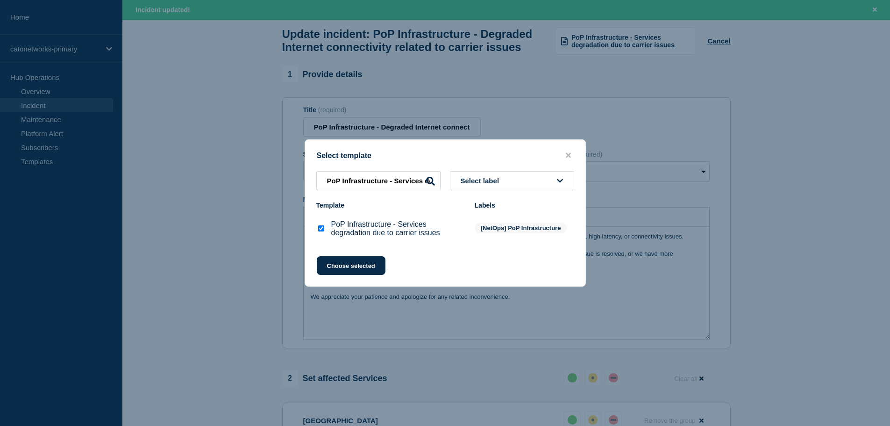
click at [506, 179] on button "Select label" at bounding box center [512, 180] width 124 height 19
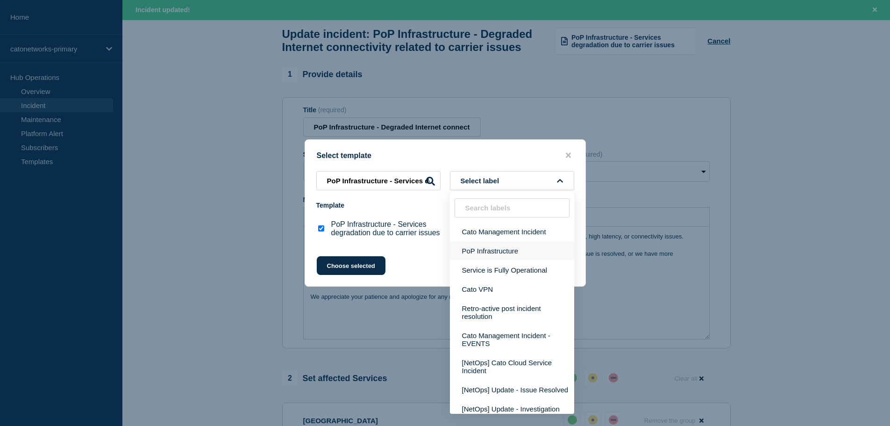
click at [513, 250] on button "PoP Infrastructure" at bounding box center [512, 250] width 124 height 19
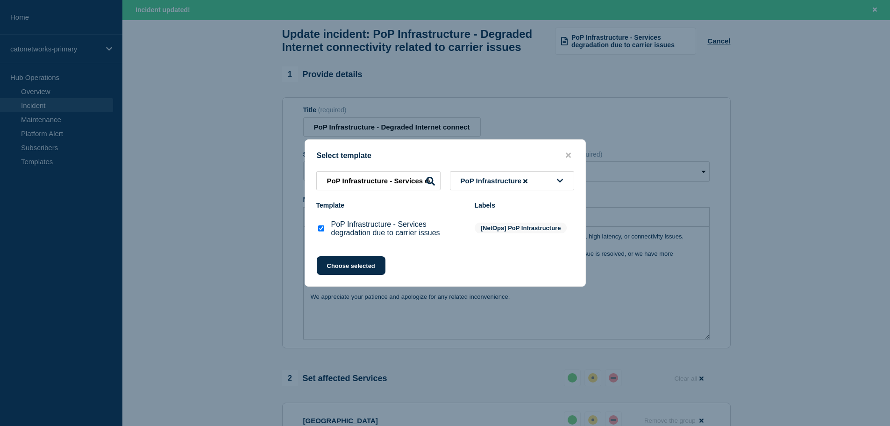
click at [321, 231] on input "PoP Infrastructure - Services degradation due to carrier issues checkbox" at bounding box center [321, 228] width 6 height 6
checkbox input "false"
click at [567, 156] on icon "close button" at bounding box center [568, 155] width 5 height 5
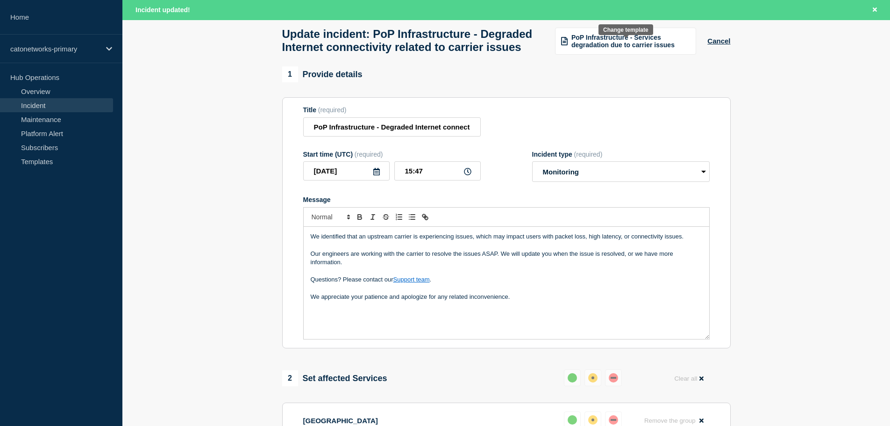
click at [631, 46] on span "PoP Infrastructure - Services degradation due to carrier issues" at bounding box center [630, 41] width 119 height 15
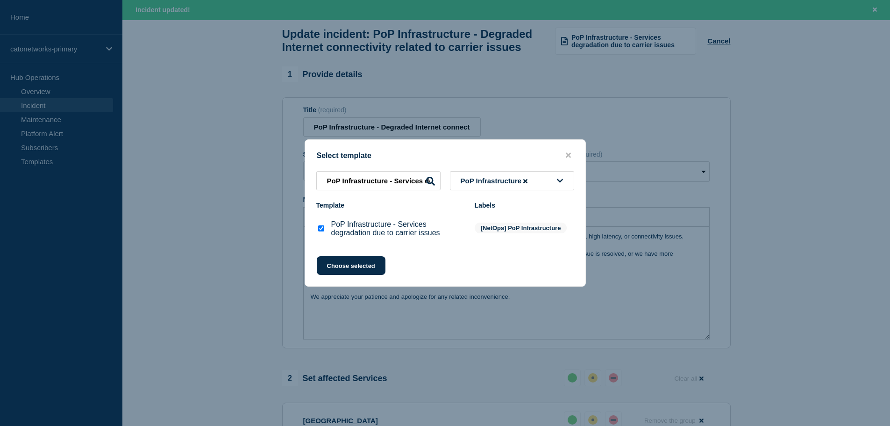
click at [320, 231] on input "PoP Infrastructure - Services degradation due to carrier issues checkbox" at bounding box center [321, 228] width 6 height 6
checkbox input "false"
click at [487, 181] on span "PoP Infrastructure" at bounding box center [495, 181] width 69 height 8
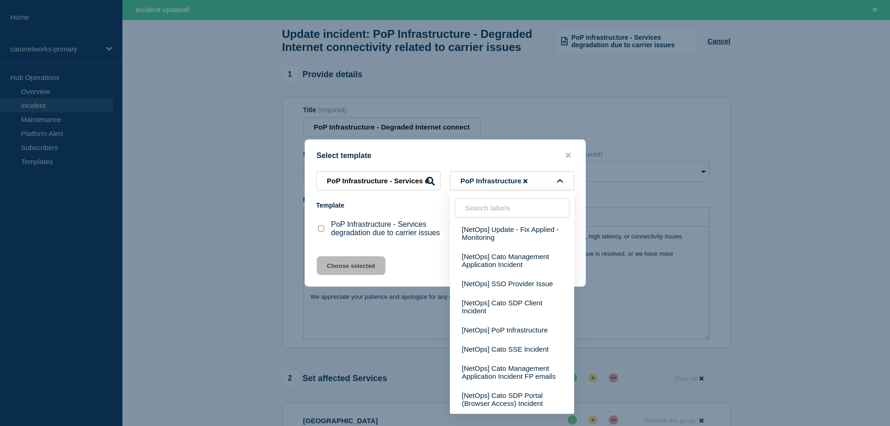
scroll to position [395, 0]
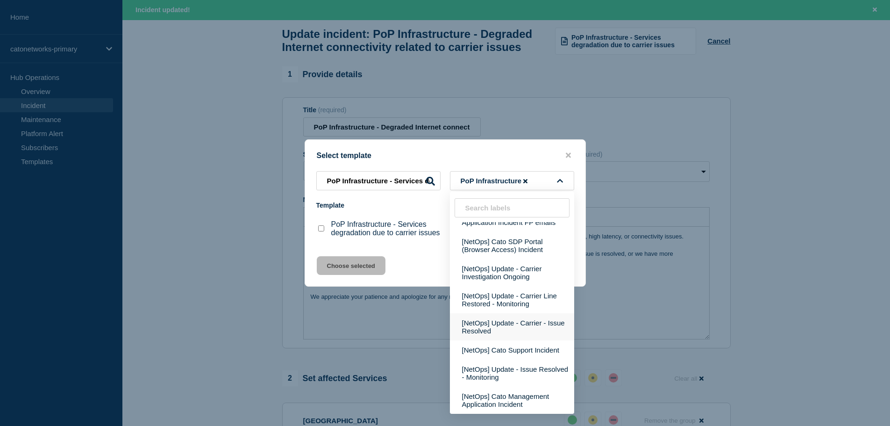
click at [523, 331] on button "[NetOps] Update - Carrier - Issue Resolved" at bounding box center [512, 326] width 124 height 27
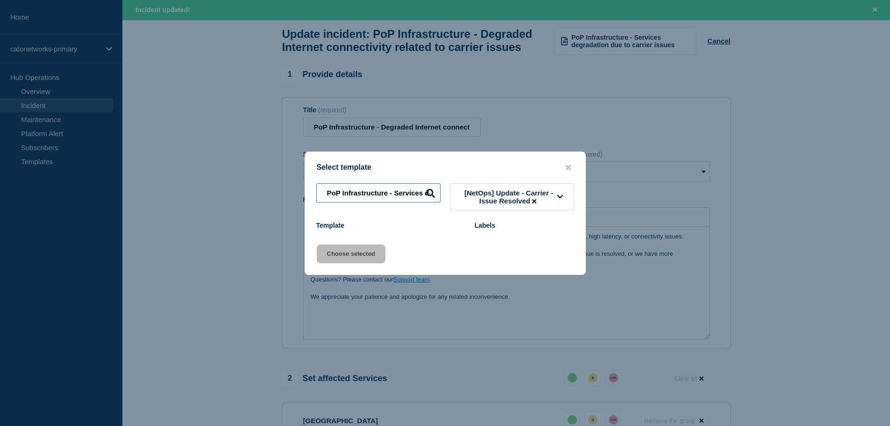
click at [362, 190] on input "PoP Infrastructure - Services degradation due to carrier issues" at bounding box center [378, 192] width 124 height 19
drag, startPoint x: 325, startPoint y: 193, endPoint x: 555, endPoint y: 193, distance: 229.9
click at [555, 193] on div "PoP Infrastructure - Services degradation due to carrier issues [NetOps] Update…" at bounding box center [445, 196] width 280 height 27
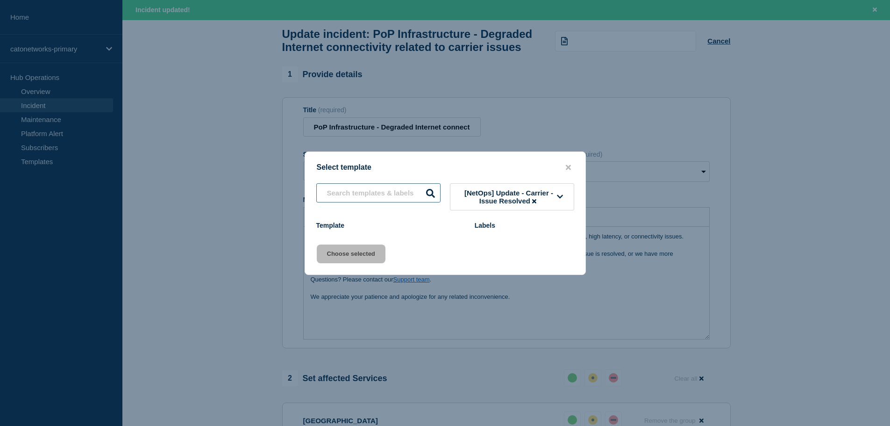
select select "Select option"
radio input "true"
radio input "false"
click at [496, 191] on button "[NetOps] Update - Carrier - Issue Resolved" at bounding box center [512, 196] width 124 height 27
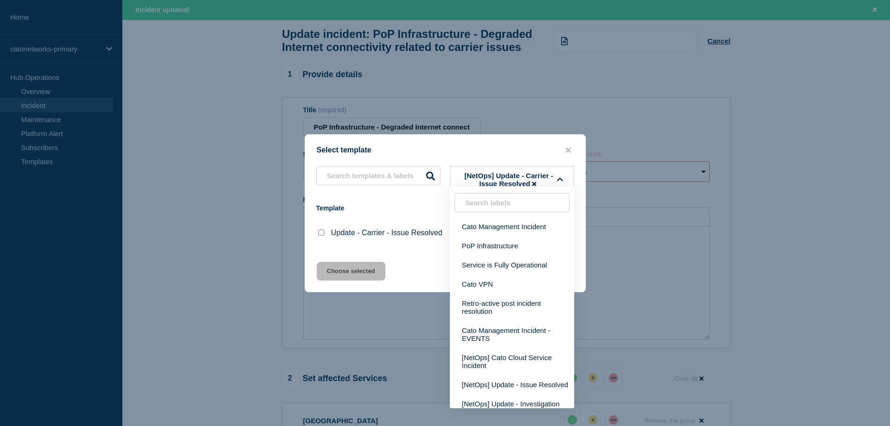
click at [412, 199] on div "[NetOps] Update - Carrier - Issue Resolved Cato Management Incident PoP Infrast…" at bounding box center [445, 208] width 280 height 84
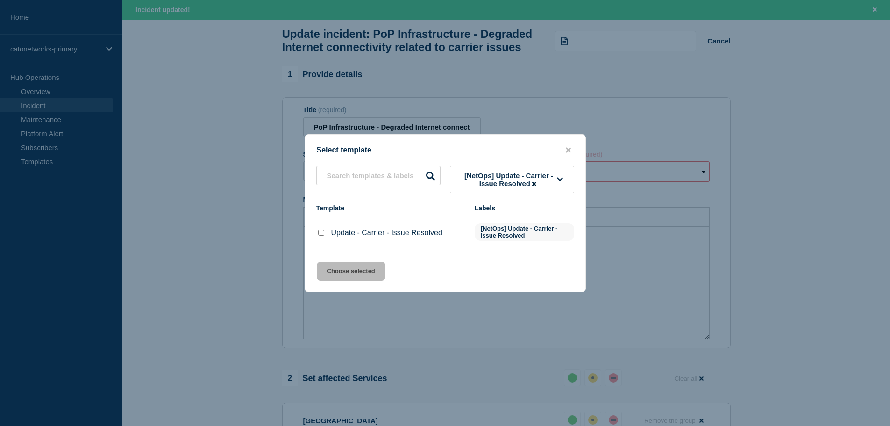
click at [320, 234] on input "Update - Carrier - Issue Resolved checkbox" at bounding box center [321, 232] width 6 height 6
checkbox input "true"
click at [358, 268] on button "Choose selected" at bounding box center [351, 271] width 69 height 19
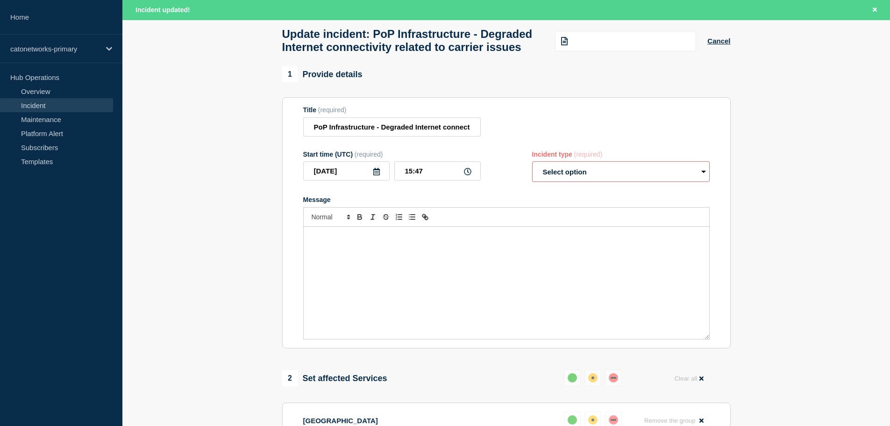
select select "resolved"
radio input "false"
radio input "true"
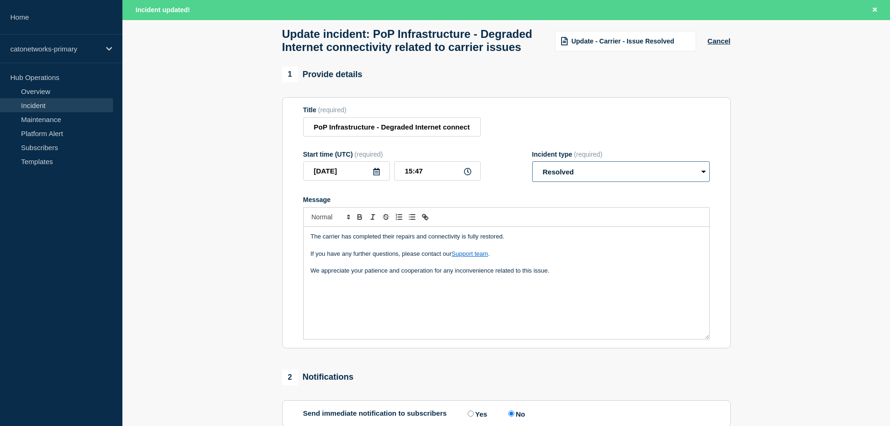
click at [569, 182] on select "Select option Investigating Identified Monitoring Resolved" at bounding box center [621, 171] width 178 height 21
select select "monitoring"
click at [532, 181] on select "Select option Investigating Identified Monitoring Resolved" at bounding box center [621, 171] width 178 height 21
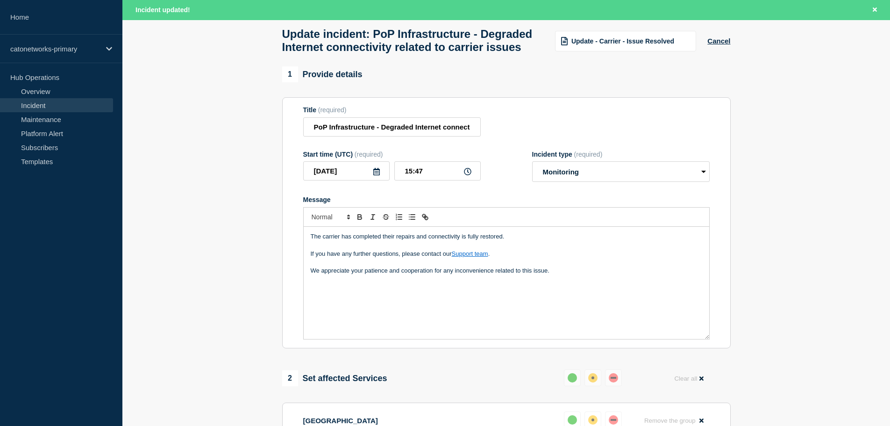
click at [370, 241] on p "The carrier has completed their repairs and connectivity is fully restored." at bounding box center [506, 236] width 391 height 8
click at [391, 136] on input "PoP Infrastructure - Degraded Internet connectivity related to carrier issues" at bounding box center [392, 126] width 178 height 19
click at [612, 47] on div "Update - Carrier - Issue Resolved" at bounding box center [625, 41] width 141 height 21
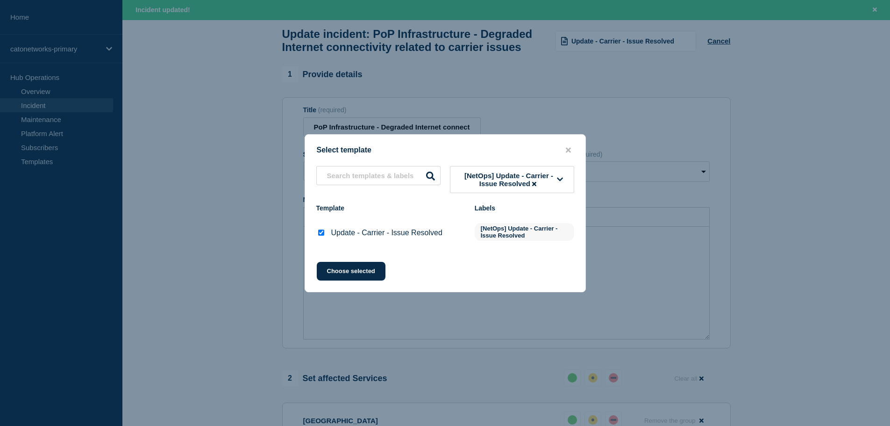
click at [538, 186] on button at bounding box center [534, 183] width 8 height 7
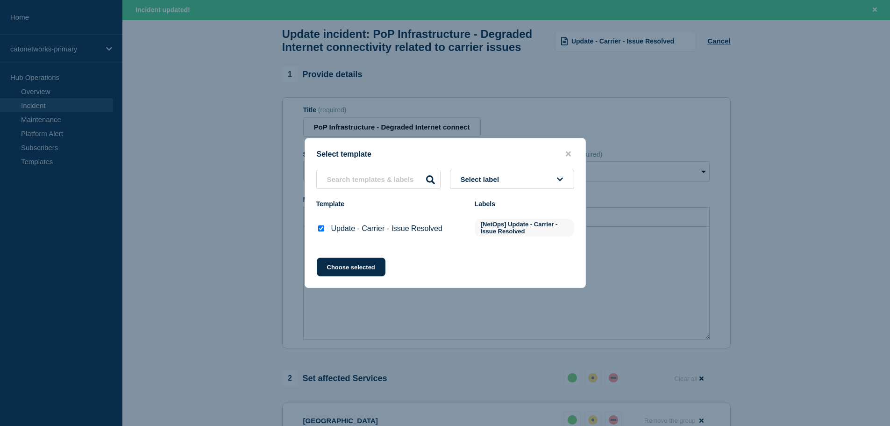
click at [519, 182] on div "Select label Template Labels Update - Carrier - Issue Resolved [NetOps] Update …" at bounding box center [445, 208] width 280 height 76
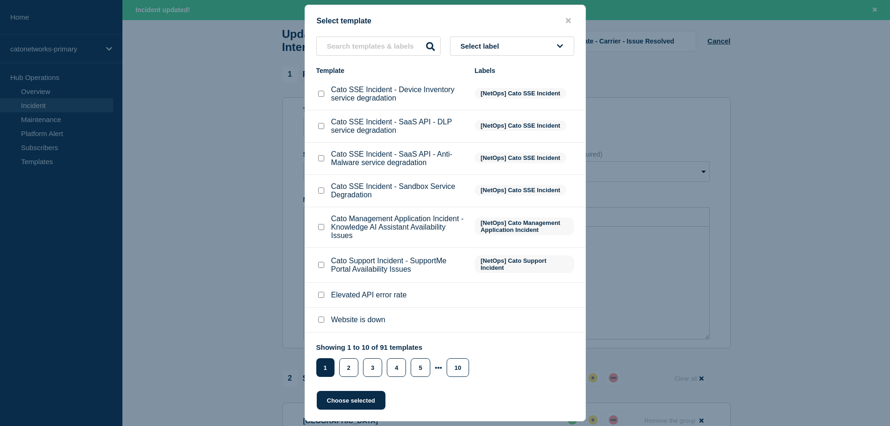
click at [487, 53] on button "Select label" at bounding box center [512, 45] width 124 height 19
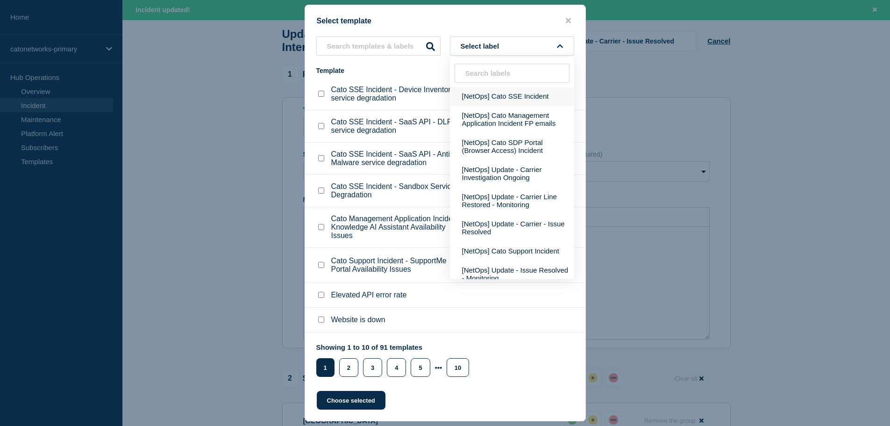
scroll to position [395, 0]
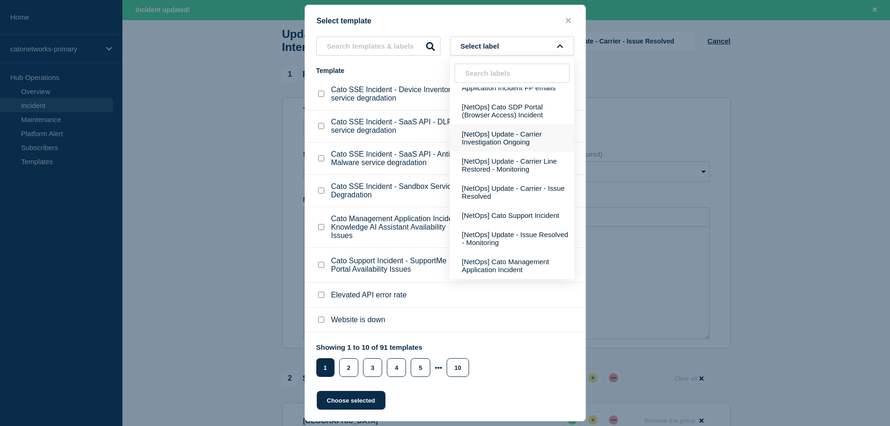
click at [511, 140] on button "[NetOps] Update - Carrier Investigation Ongoing" at bounding box center [512, 137] width 124 height 27
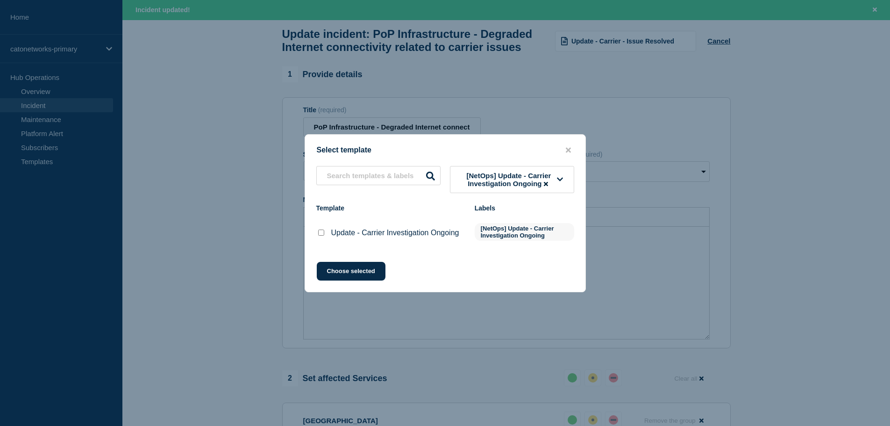
click at [321, 233] on input "Update - Carrier Investigation Ongoing checkbox" at bounding box center [321, 232] width 6 height 6
checkbox input "true"
click at [346, 272] on button "Choose selected" at bounding box center [351, 271] width 69 height 19
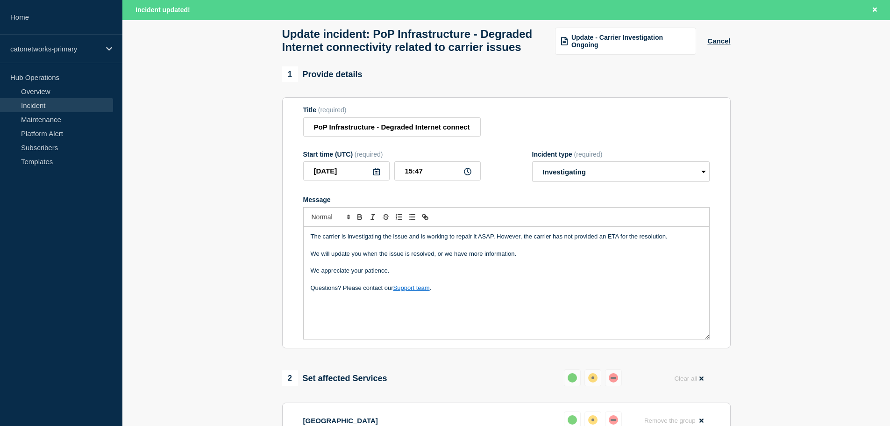
click at [475, 292] on p "Questions? Please contact our Support team ." at bounding box center [506, 288] width 391 height 8
click at [562, 182] on select "Select option Investigating Identified Monitoring Resolved" at bounding box center [621, 171] width 178 height 21
select select "monitoring"
click at [532, 181] on select "Select option Investigating Identified Monitoring Resolved" at bounding box center [621, 171] width 178 height 21
click at [469, 292] on p "Questions? Please contact our Support team ." at bounding box center [506, 288] width 391 height 8
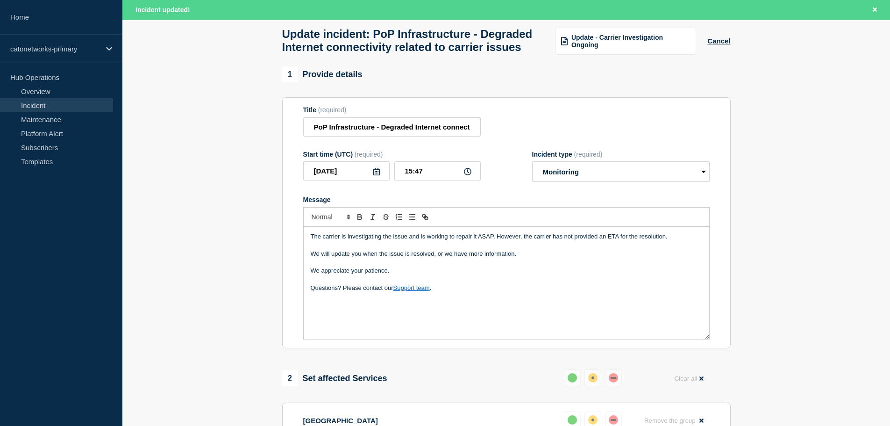
click at [320, 339] on div "The carrier is investigating the issue and is working to repair it ASAP. Howeve…" at bounding box center [507, 283] width 406 height 112
click at [550, 182] on select "Select option Investigating Identified Monitoring Resolved" at bounding box center [621, 171] width 178 height 21
click at [398, 136] on input "PoP Infrastructure - Degraded Internet connectivity related to carrier issues" at bounding box center [392, 126] width 178 height 19
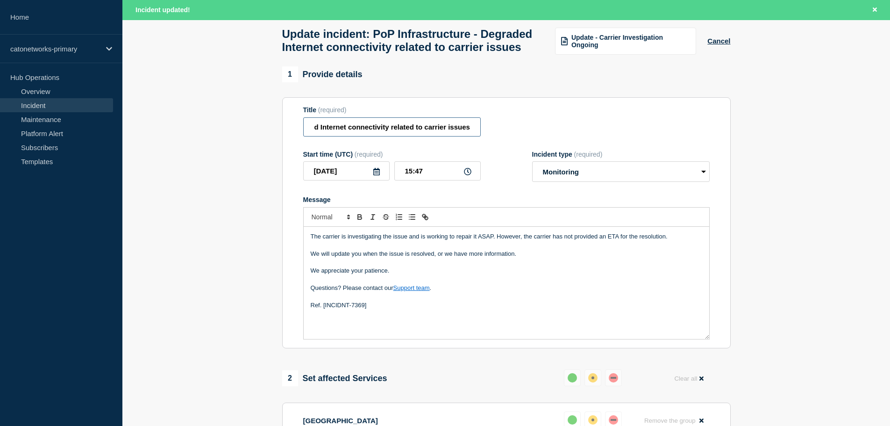
drag, startPoint x: 308, startPoint y: 146, endPoint x: 601, endPoint y: 130, distance: 293.8
click at [588, 136] on div "Title (required) PoP Infrastructure - Degraded Internet connectivity related to…" at bounding box center [506, 121] width 406 height 30
click at [599, 39] on div "Update - Carrier Investigation Ongoing" at bounding box center [625, 41] width 141 height 27
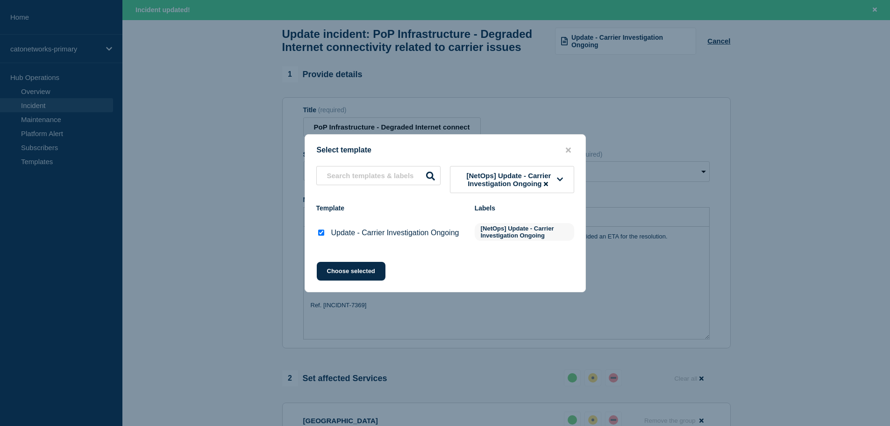
click at [321, 234] on input "Update - Carrier Investigation Ongoing checkbox" at bounding box center [321, 232] width 6 height 6
checkbox input "false"
click at [548, 183] on icon at bounding box center [546, 184] width 4 height 4
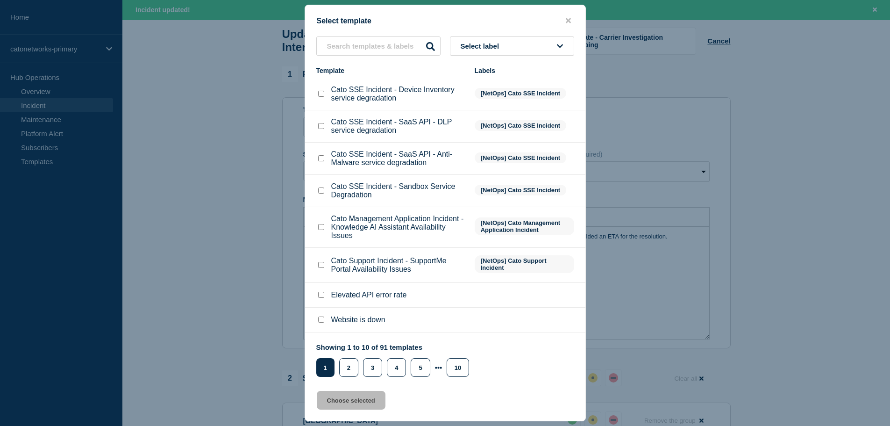
click at [512, 207] on li "Cato SSE Incident - Sandbox Service Degradation [NetOps] Cato SSE Incident" at bounding box center [445, 227] width 280 height 41
click at [483, 45] on span "Select label" at bounding box center [482, 46] width 43 height 8
type input "monitor"
click at [488, 102] on button "[NetOps] Update - Fix Applied - Monitoring" at bounding box center [512, 100] width 124 height 27
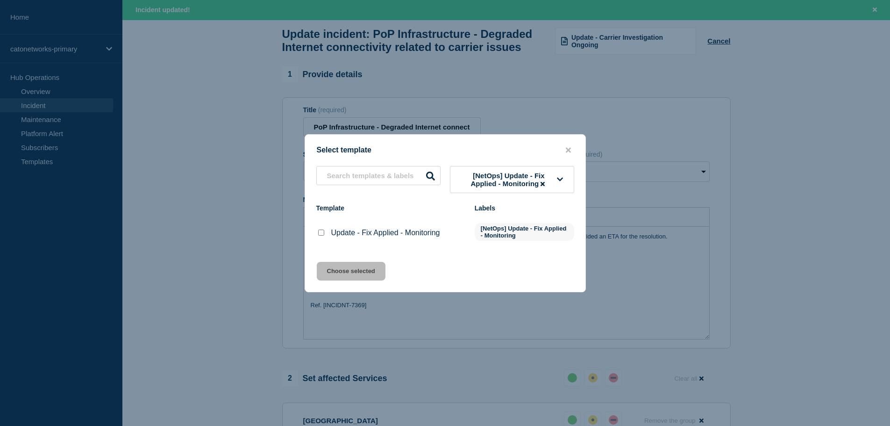
click at [322, 235] on input "Update - Fix Applied - Monitoring checkbox" at bounding box center [321, 232] width 6 height 6
checkbox input "true"
click at [349, 273] on button "Choose selected" at bounding box center [351, 271] width 69 height 19
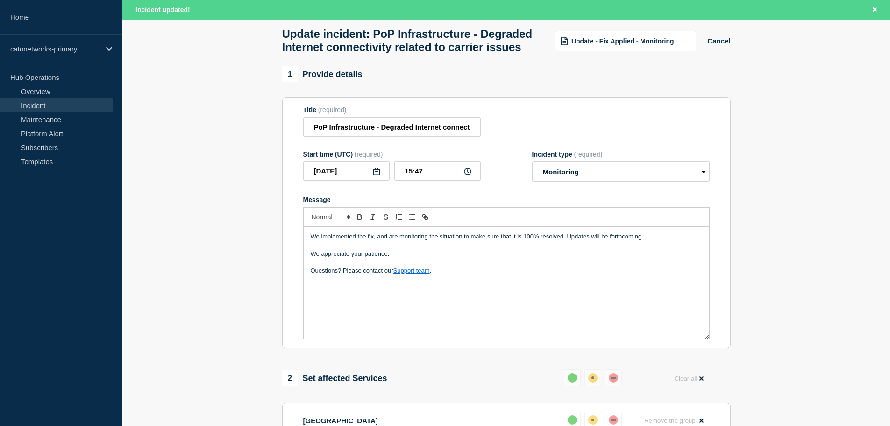
click at [444, 275] on p "Questions? Please contact our Support team ." at bounding box center [506, 270] width 391 height 8
click at [326, 339] on div "We implemented the fix, and are monitoring the situation to make sure that it i…" at bounding box center [507, 283] width 406 height 112
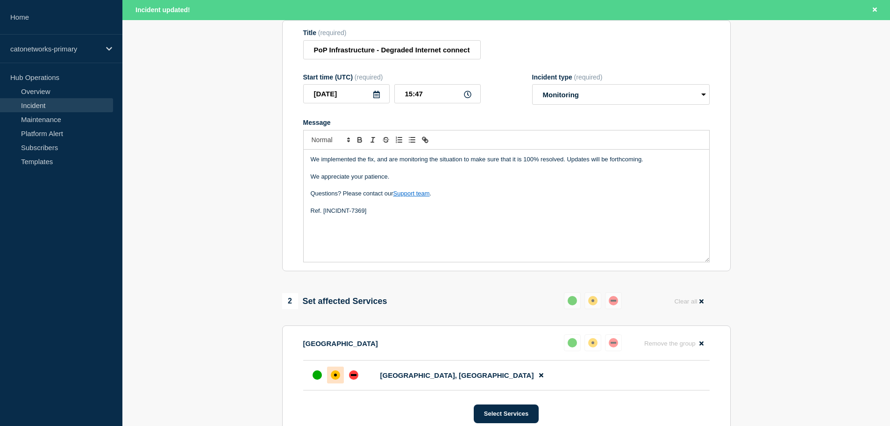
scroll to position [140, 0]
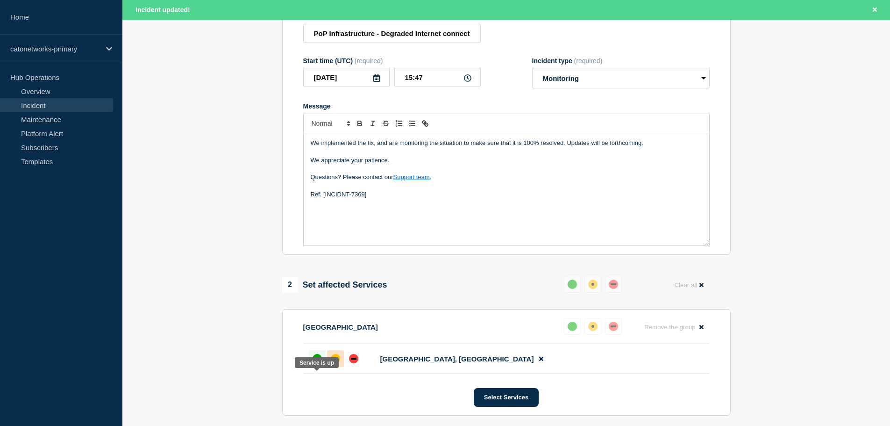
click at [318, 363] on div "up" at bounding box center [317, 358] width 9 height 9
click at [429, 87] on input "15:47" at bounding box center [437, 77] width 86 height 19
type input "15:20"
click at [502, 181] on p "Questions? Please contact our Support team ." at bounding box center [506, 177] width 391 height 8
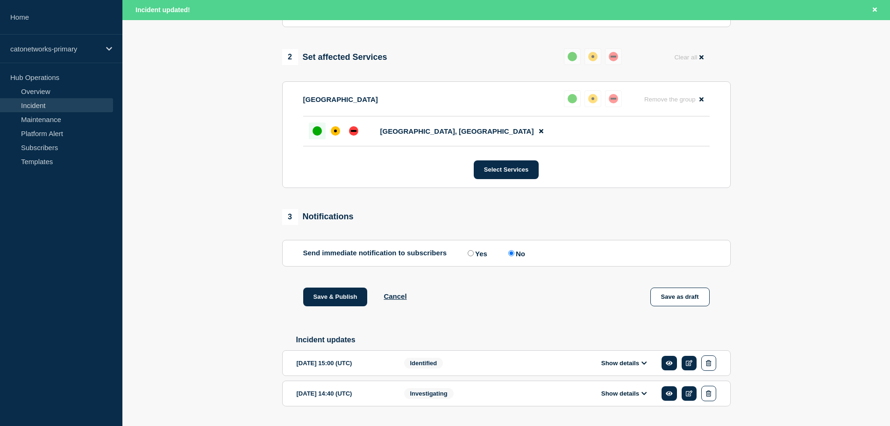
scroll to position [374, 0]
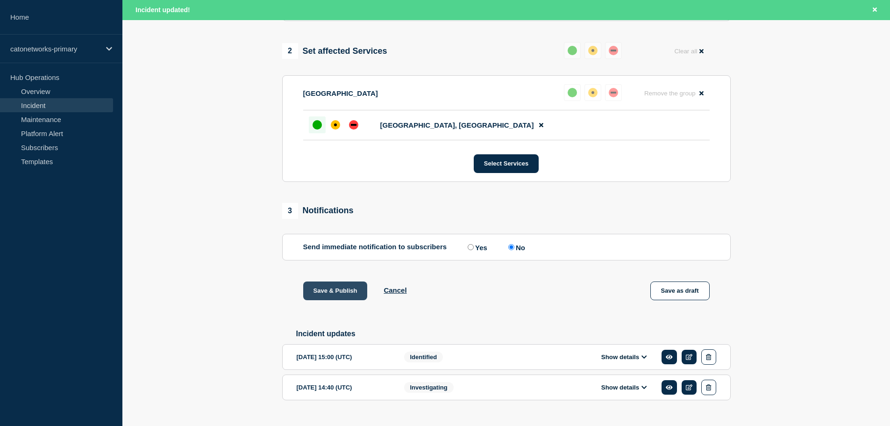
click at [339, 300] on button "Save & Publish" at bounding box center [335, 290] width 64 height 19
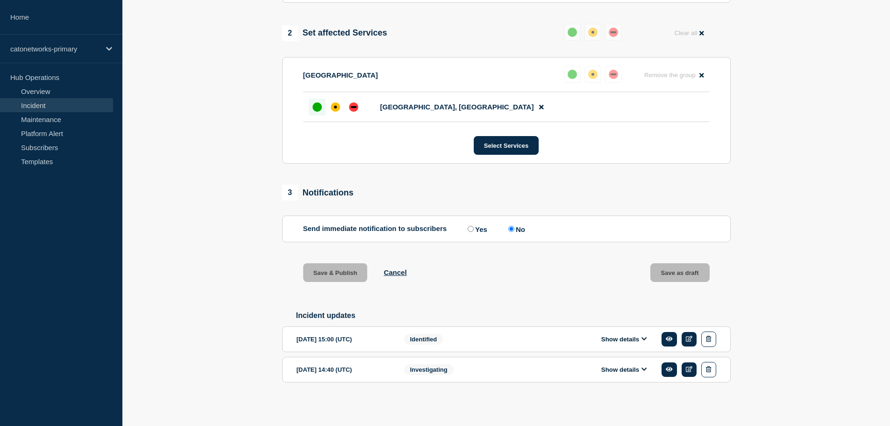
scroll to position [354, 0]
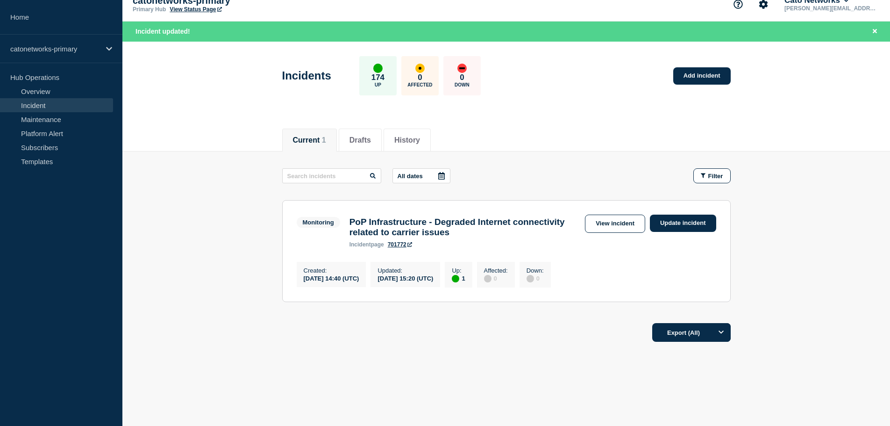
scroll to position [20, 0]
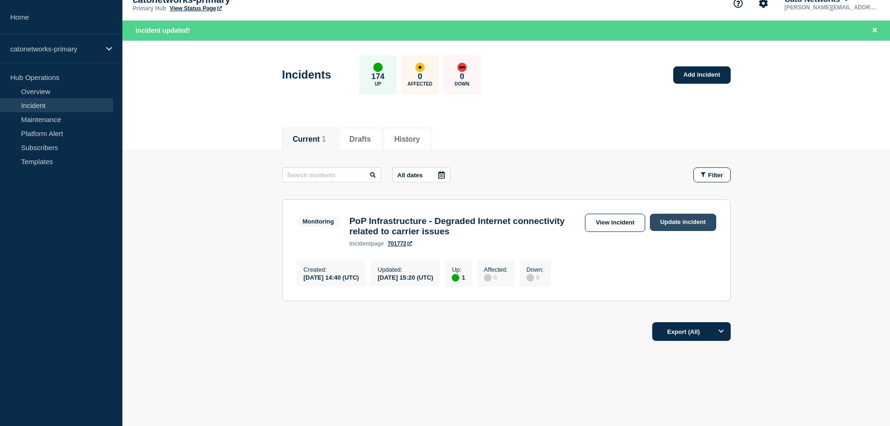
click at [689, 214] on link "Update incident" at bounding box center [683, 222] width 66 height 17
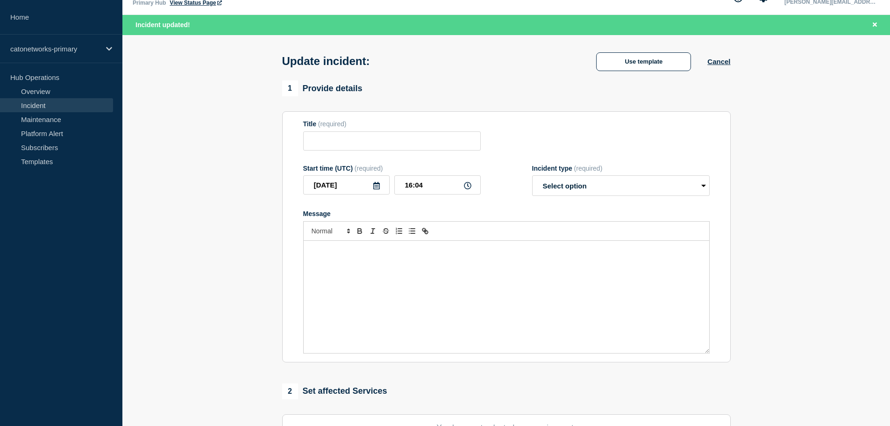
type input "PoP Infrastructure - Degraded Internet connectivity related to carrier issues"
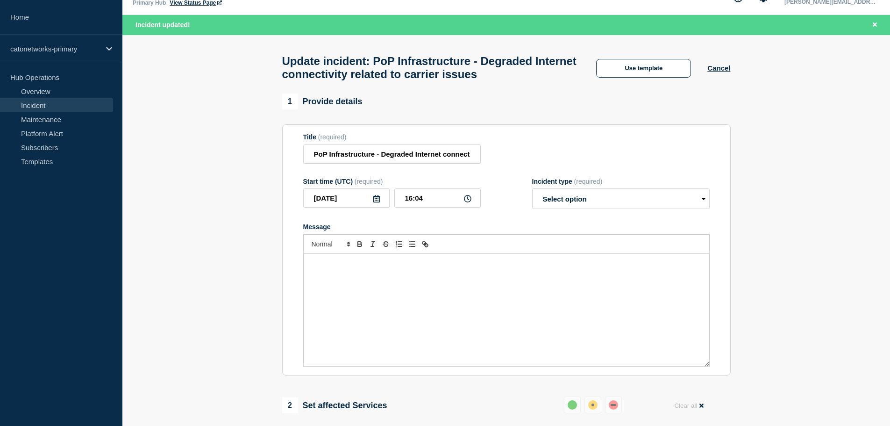
click at [364, 141] on div "Title (required)" at bounding box center [392, 136] width 178 height 7
click at [576, 199] on select "Select option Investigating Identified Monitoring Resolved" at bounding box center [621, 198] width 178 height 21
select select "resolved"
click at [532, 193] on select "Select option Investigating Identified Monitoring Resolved" at bounding box center [621, 198] width 178 height 21
click at [576, 277] on div "Message" at bounding box center [507, 310] width 406 height 112
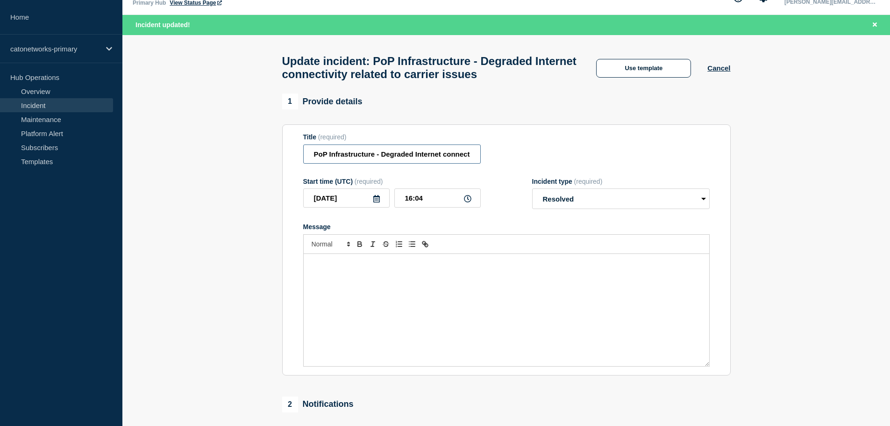
click at [392, 163] on input "PoP Infrastructure - Degraded Internet connectivity related to carrier issues" at bounding box center [392, 153] width 178 height 19
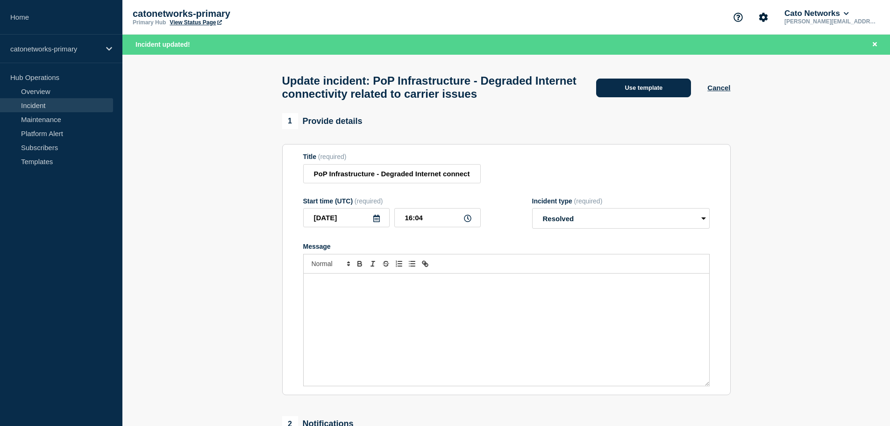
click at [627, 93] on button "Use template" at bounding box center [643, 87] width 95 height 19
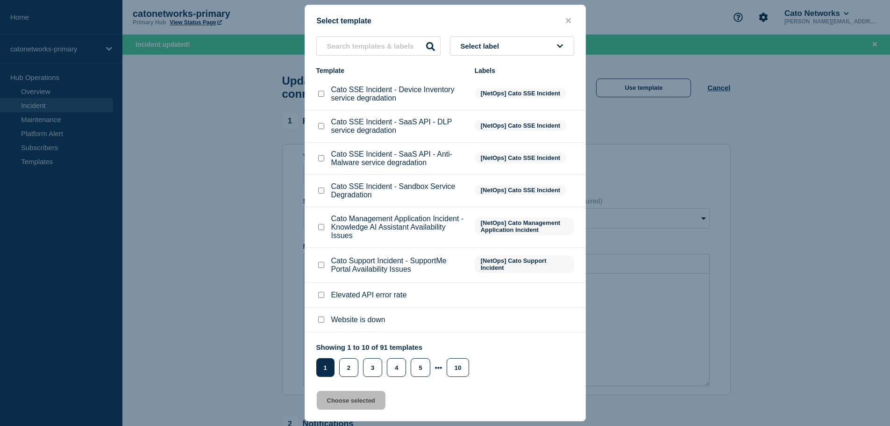
click at [487, 43] on span "Select label" at bounding box center [482, 46] width 43 height 8
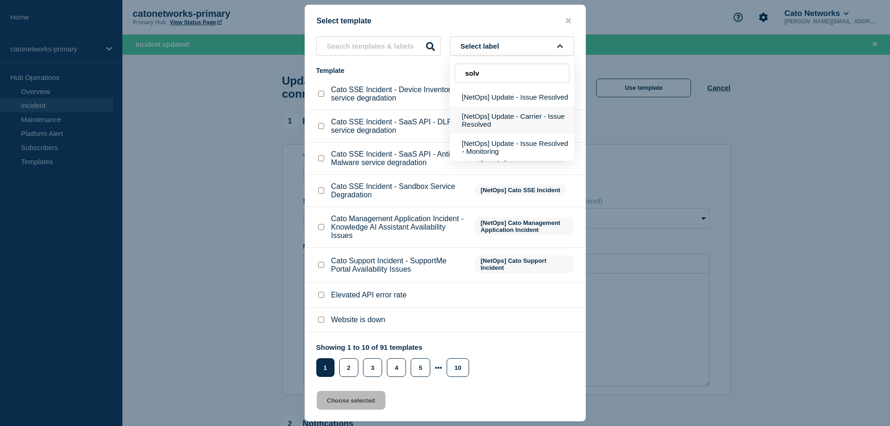
type input "solv"
click at [505, 115] on button "[NetOps] Update - Carrier - Issue Resolved" at bounding box center [512, 120] width 124 height 27
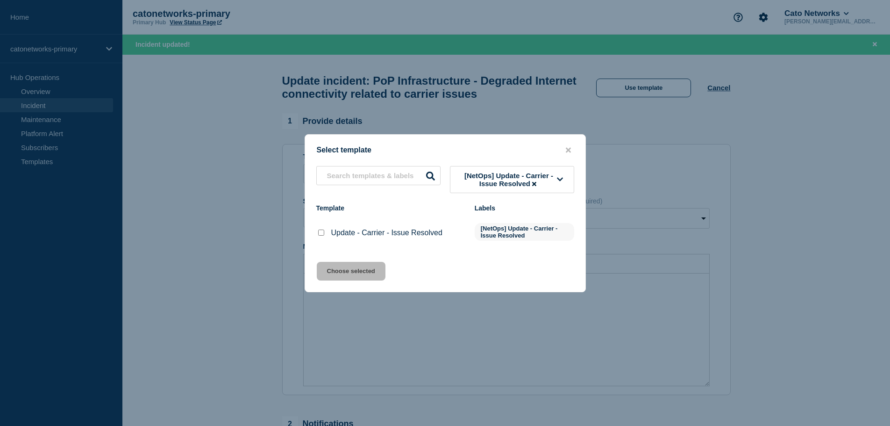
click at [321, 235] on input "Update - Carrier - Issue Resolved checkbox" at bounding box center [321, 232] width 6 height 6
checkbox input "true"
click at [344, 270] on button "Choose selected" at bounding box center [351, 271] width 69 height 19
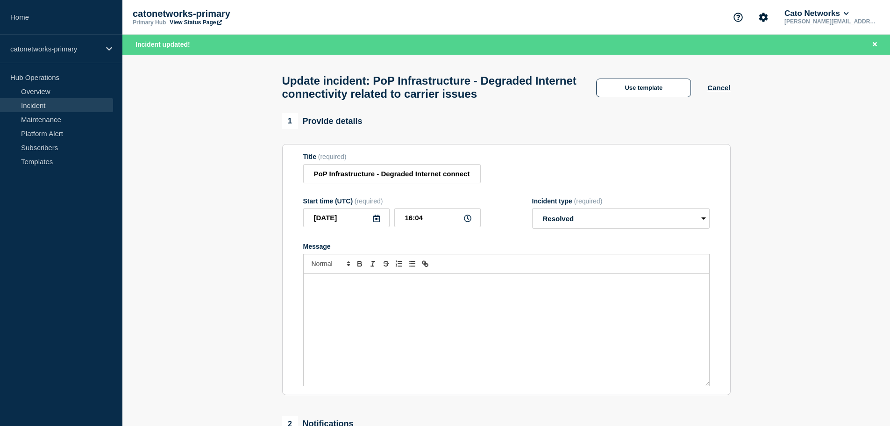
radio input "false"
radio input "true"
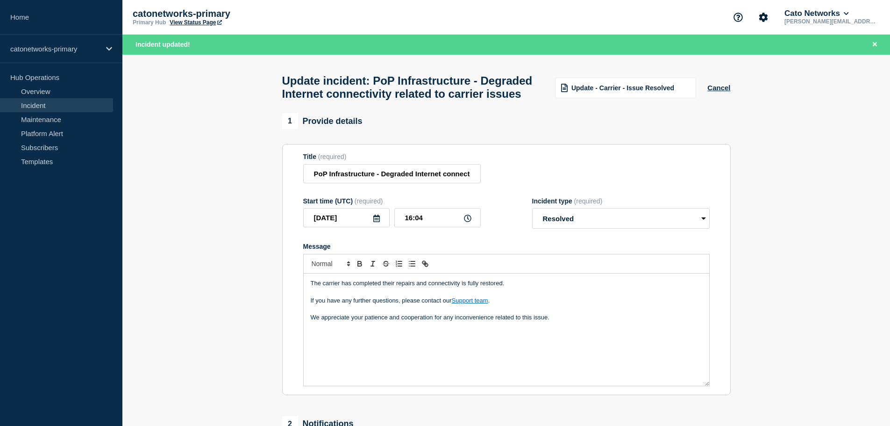
drag, startPoint x: 541, startPoint y: 367, endPoint x: 560, endPoint y: 336, distance: 36.5
click at [541, 367] on div "The carrier has completed their repairs and connectivity is fully restored. If …" at bounding box center [507, 329] width 406 height 112
click at [561, 321] on p "We appreciate your patience and cooperation for any inconvenience related to th…" at bounding box center [506, 317] width 391 height 8
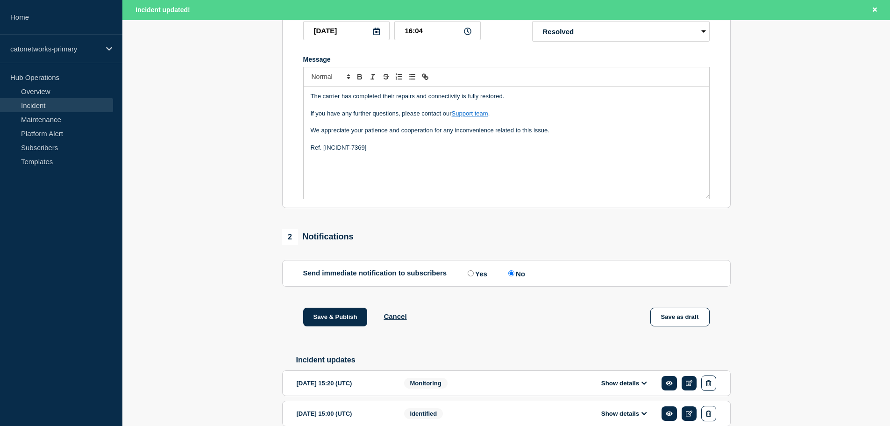
scroll to position [93, 0]
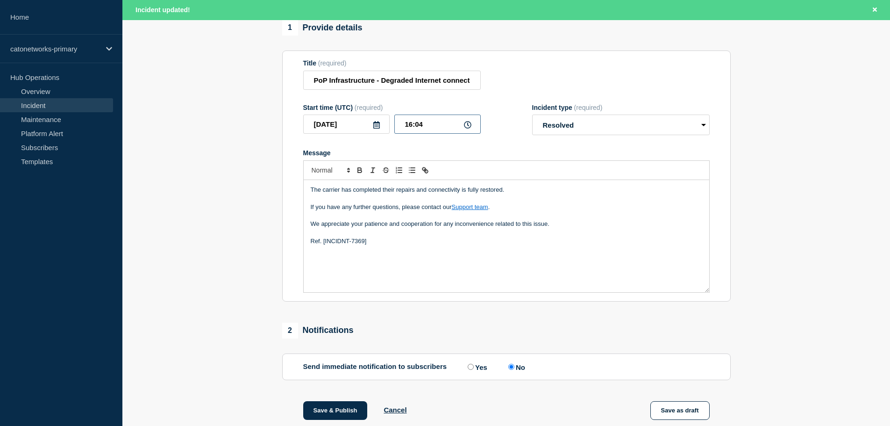
click at [411, 134] on input "16:04" at bounding box center [437, 123] width 86 height 19
type input "15:30"
click at [359, 220] on p "Message" at bounding box center [506, 215] width 391 height 8
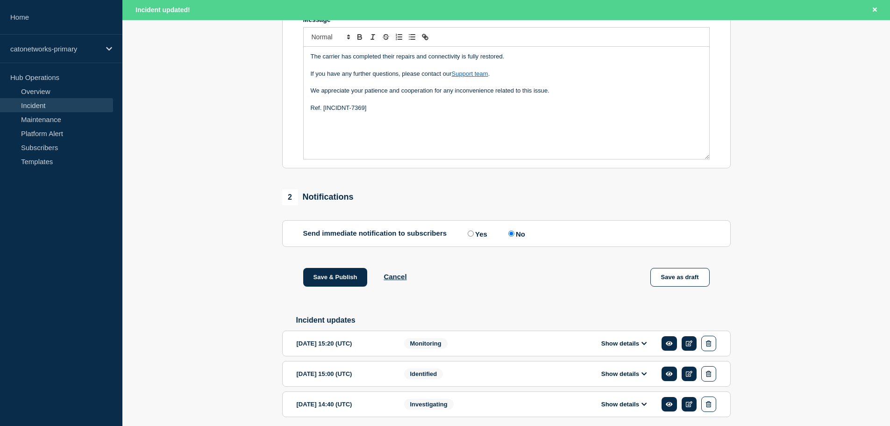
scroll to position [234, 0]
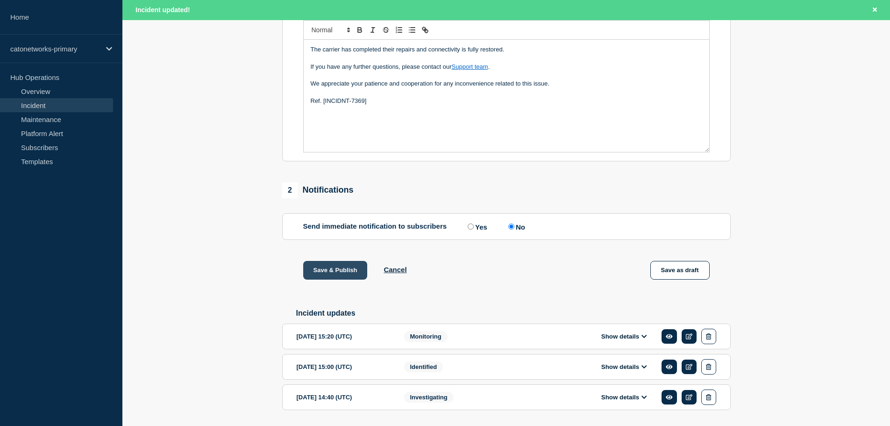
click at [347, 279] on button "Save & Publish" at bounding box center [335, 270] width 64 height 19
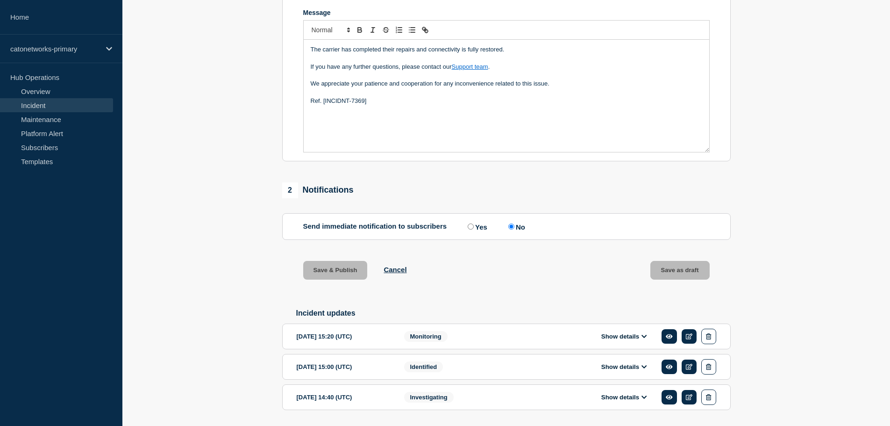
scroll to position [214, 0]
